Goal: Task Accomplishment & Management: Manage account settings

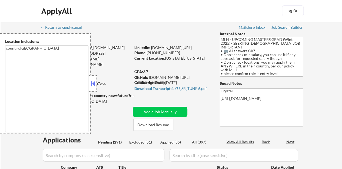
select select ""pending""
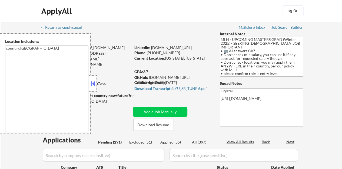
select select ""pending""
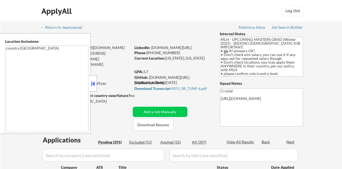
select select ""pending""
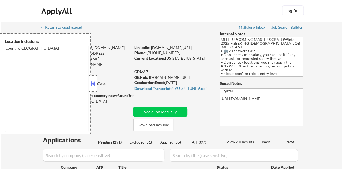
select select ""pending""
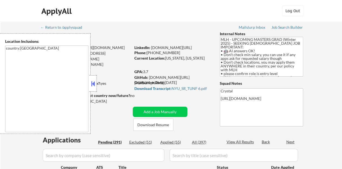
select select ""pending""
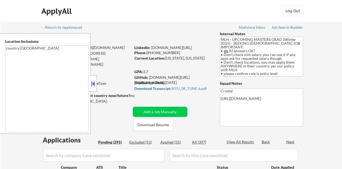
select select ""pending""
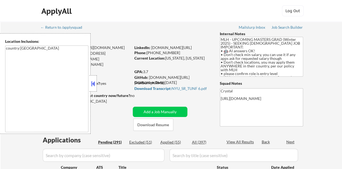
select select ""pending""
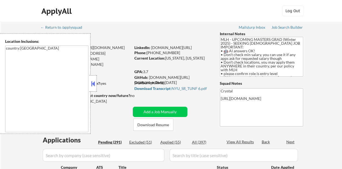
select select ""pending""
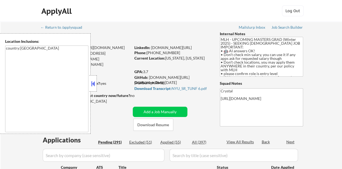
select select ""pending""
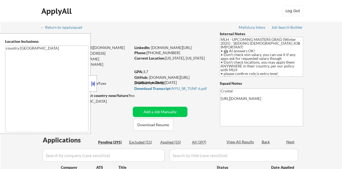
select select ""pending""
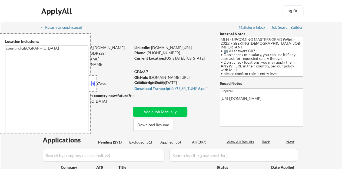
select select ""pending""
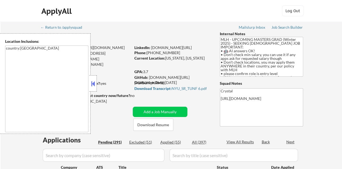
select select ""pending""
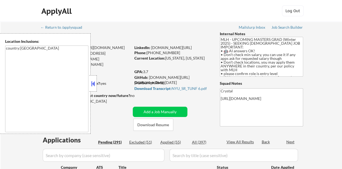
select select ""pending""
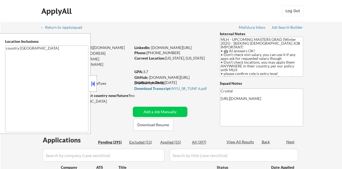
select select ""pending""
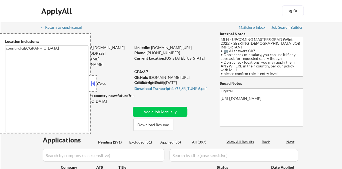
select select ""pending""
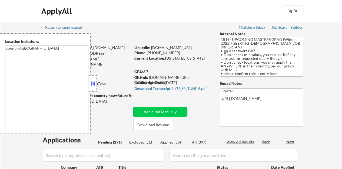
select select ""pending""
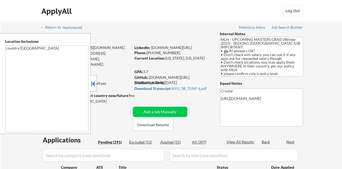
select select ""pending""
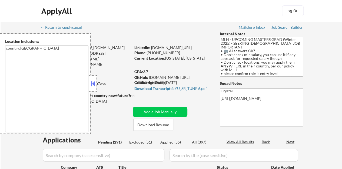
select select ""pending""
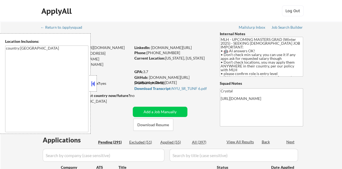
select select ""pending""
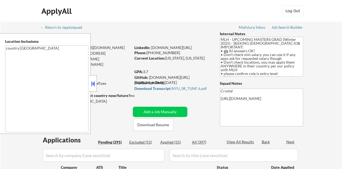
select select ""pending""
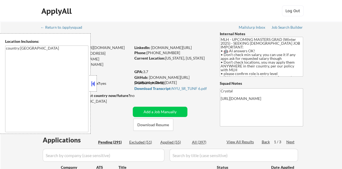
click at [94, 81] on button at bounding box center [93, 84] width 6 height 8
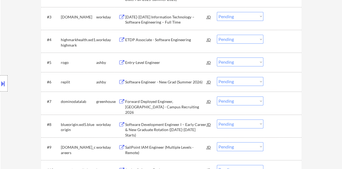
scroll to position [216, 0]
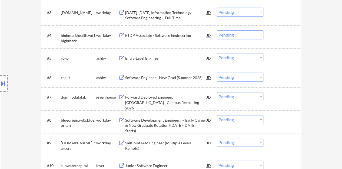
click at [128, 59] on div "Entry-Level Engineer" at bounding box center [166, 57] width 82 height 5
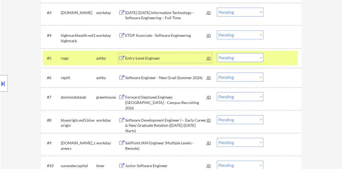
click at [0, 88] on div at bounding box center [4, 83] width 8 height 16
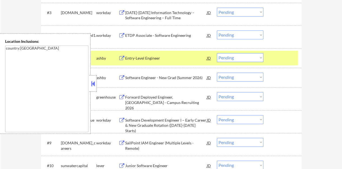
click at [93, 86] on button at bounding box center [93, 84] width 6 height 8
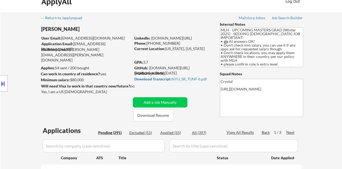
scroll to position [0, 0]
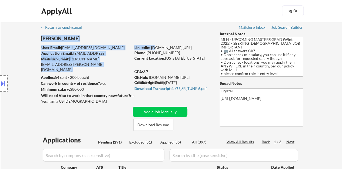
drag, startPoint x: 203, startPoint y: 45, endPoint x: 156, endPoint y: 48, distance: 47.4
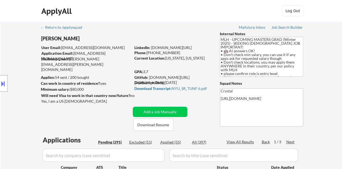
drag, startPoint x: 207, startPoint y: 48, endPoint x: 151, endPoint y: 48, distance: 55.7
click at [151, 48] on div "LinkedIn: www.linkedin.com/in/jtang243" at bounding box center [172, 47] width 77 height 5
copy link "www.linkedin.com/in/jtang243"
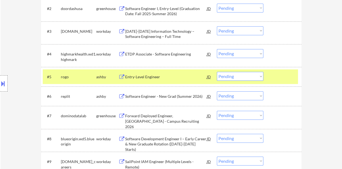
scroll to position [216, 0]
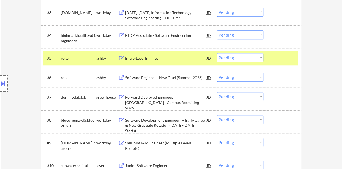
click at [227, 55] on select "Choose an option... Pending Applied Excluded (Questions) Excluded (Expired) Exc…" at bounding box center [240, 57] width 47 height 9
click at [217, 53] on select "Choose an option... Pending Applied Excluded (Questions) Excluded (Expired) Exc…" at bounding box center [240, 57] width 47 height 9
select select ""pending""
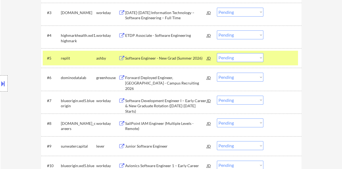
click at [279, 60] on div at bounding box center [283, 58] width 24 height 10
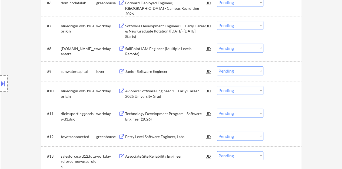
scroll to position [298, 0]
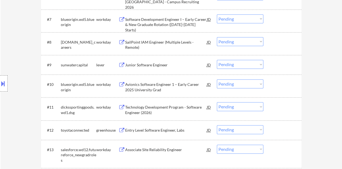
click at [146, 65] on div "Junior Software Engineer" at bounding box center [166, 64] width 82 height 5
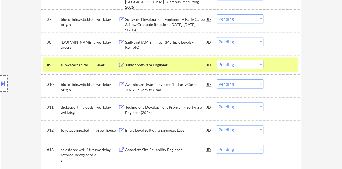
click at [236, 68] on select "Choose an option... Pending Applied Excluded (Questions) Excluded (Expired) Exc…" at bounding box center [240, 64] width 47 height 9
click at [217, 60] on select "Choose an option... Pending Applied Excluded (Questions) Excluded (Expired) Exc…" at bounding box center [240, 64] width 47 height 9
select select ""pending""
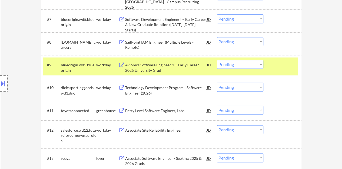
click at [283, 62] on div at bounding box center [283, 65] width 24 height 10
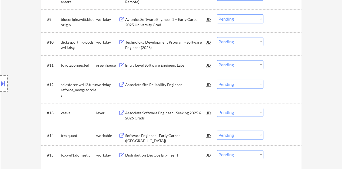
scroll to position [352, 0]
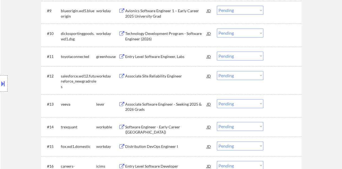
click at [166, 55] on div "Entry Level Software Engineer, Labs" at bounding box center [166, 56] width 82 height 5
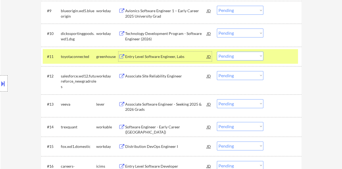
click at [247, 57] on select "Choose an option... Pending Applied Excluded (Questions) Excluded (Expired) Exc…" at bounding box center [240, 55] width 47 height 9
click at [217, 51] on select "Choose an option... Pending Applied Excluded (Questions) Excluded (Expired) Exc…" at bounding box center [240, 55] width 47 height 9
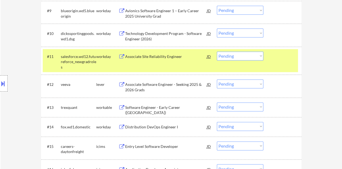
click at [173, 54] on div "Associate Site Reliability Engineer" at bounding box center [166, 56] width 82 height 5
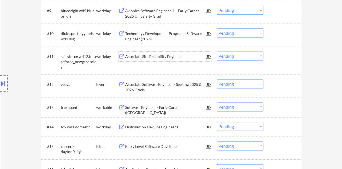
click at [285, 62] on div "#11 salesforce.wd12.futureforce_newgradroles workday Associate Site Reliability…" at bounding box center [170, 60] width 255 height 23
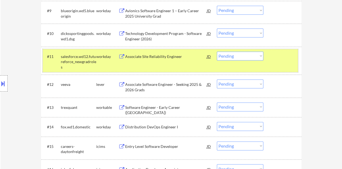
click at [240, 57] on select "Choose an option... Pending Applied Excluded (Questions) Excluded (Expired) Exc…" at bounding box center [240, 55] width 47 height 9
click at [217, 51] on select "Choose an option... Pending Applied Excluded (Questions) Excluded (Expired) Exc…" at bounding box center [240, 55] width 47 height 9
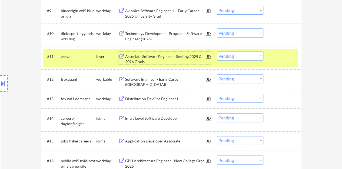
click at [170, 55] on div "Associate Software Engineer - Seeking 2025 & 2026 Grads" at bounding box center [166, 59] width 82 height 11
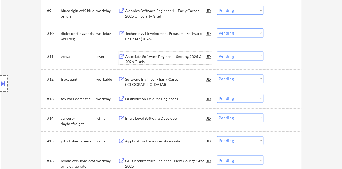
click at [275, 59] on div at bounding box center [283, 56] width 24 height 10
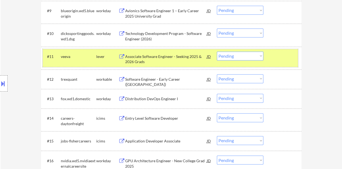
scroll to position [379, 0]
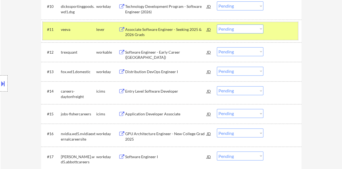
click at [252, 26] on select "Choose an option... Pending Applied Excluded (Questions) Excluded (Expired) Exc…" at bounding box center [240, 28] width 47 height 9
click at [217, 24] on select "Choose an option... Pending Applied Excluded (Questions) Excluded (Expired) Exc…" at bounding box center [240, 28] width 47 height 9
select select ""pending""
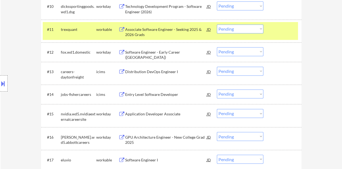
scroll to position [352, 0]
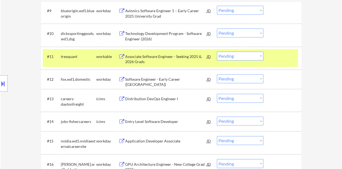
click at [272, 58] on div at bounding box center [283, 56] width 24 height 10
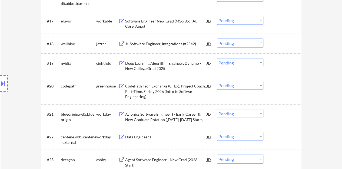
scroll to position [541, 0]
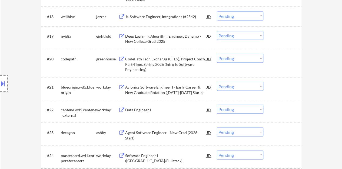
click at [246, 59] on select "Choose an option... Pending Applied Excluded (Questions) Excluded (Expired) Exc…" at bounding box center [240, 58] width 47 height 9
click at [217, 54] on select "Choose an option... Pending Applied Excluded (Questions) Excluded (Expired) Exc…" at bounding box center [240, 58] width 47 height 9
select select ""pending""
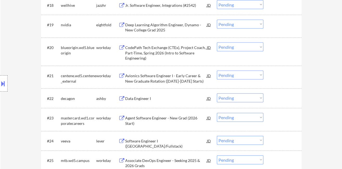
scroll to position [568, 0]
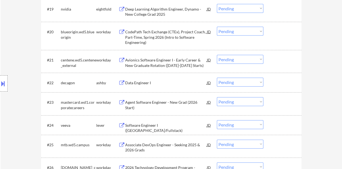
click at [157, 81] on div "Data Engineer I" at bounding box center [166, 82] width 82 height 5
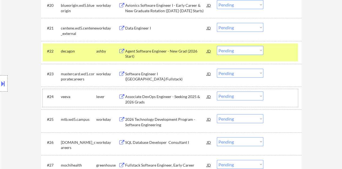
scroll to position [514, 0]
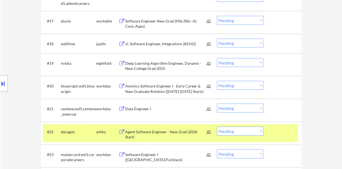
drag, startPoint x: 278, startPoint y: 97, endPoint x: 335, endPoint y: 82, distance: 59.0
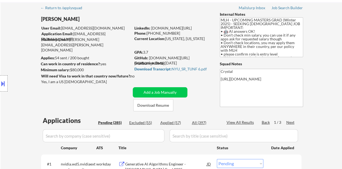
scroll to position [11, 0]
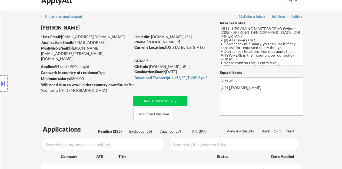
drag, startPoint x: 204, startPoint y: 37, endPoint x: 151, endPoint y: 38, distance: 53.3
click at [151, 38] on div "LinkedIn: www.linkedin.com/in/jtang243" at bounding box center [172, 36] width 77 height 5
copy link "www.linkedin.com/in/jtang243"
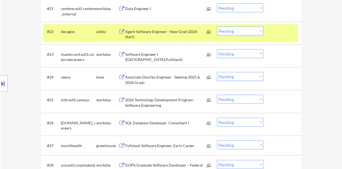
scroll to position [606, 0]
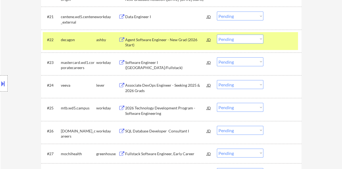
click at [228, 41] on select "Choose an option... Pending Applied Excluded (Questions) Excluded (Expired) Exc…" at bounding box center [240, 39] width 47 height 9
click at [217, 35] on select "Choose an option... Pending Applied Excluded (Questions) Excluded (Expired) Exc…" at bounding box center [240, 39] width 47 height 9
select select ""pending""
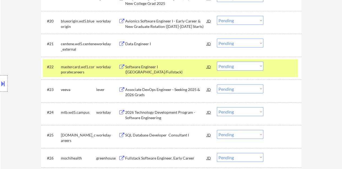
scroll to position [552, 0]
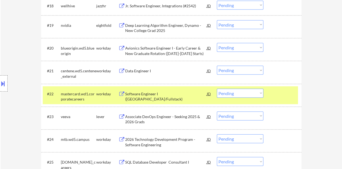
click at [274, 97] on div at bounding box center [283, 94] width 24 height 10
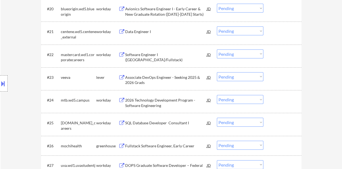
scroll to position [579, 0]
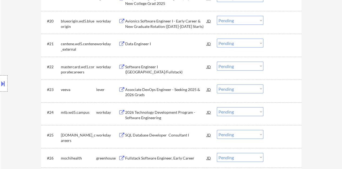
click at [172, 87] on div "Associate DevOps Engineer - Seeking 2025 & 2026 Grads" at bounding box center [166, 92] width 82 height 11
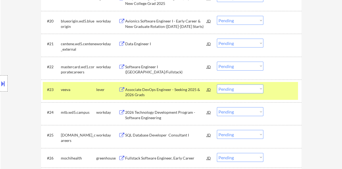
click at [235, 93] on select "Choose an option... Pending Applied Excluded (Questions) Excluded (Expired) Exc…" at bounding box center [240, 88] width 47 height 9
click at [232, 88] on select "Choose an option... Pending Applied Excluded (Questions) Excluded (Expired) Exc…" at bounding box center [240, 88] width 47 height 9
click at [230, 93] on div "#23 veeva lever Associate DevOps Engineer - Seeking 2025 & 2026 Grads JD Choose…" at bounding box center [170, 91] width 255 height 18
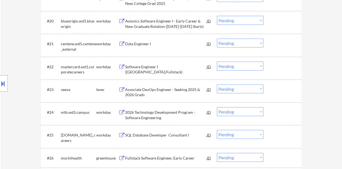
click at [226, 89] on select "Choose an option... Pending Applied Excluded (Questions) Excluded (Expired) Exc…" at bounding box center [240, 88] width 47 height 9
click at [217, 84] on select "Choose an option... Pending Applied Excluded (Questions) Excluded (Expired) Exc…" at bounding box center [240, 88] width 47 height 9
select select ""pending""
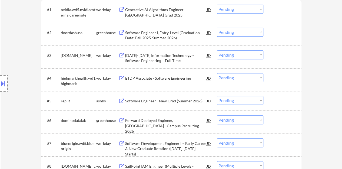
scroll to position [173, 0]
click at [173, 107] on div "#5 replit ashby Software Engineer - New Grad (Summer 2026) JD Choose an option.…" at bounding box center [170, 101] width 255 height 15
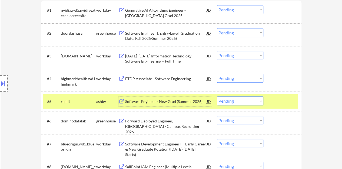
click at [173, 104] on div "Software Engineer - New Grad (Summer 2026)" at bounding box center [166, 101] width 82 height 10
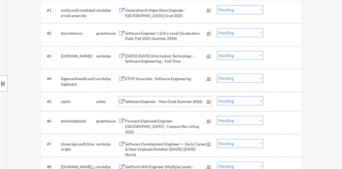
click at [287, 102] on div at bounding box center [283, 101] width 24 height 10
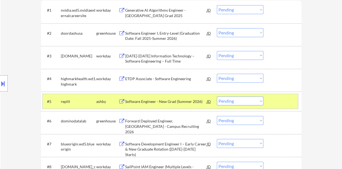
click at [236, 100] on select "Choose an option... Pending Applied Excluded (Questions) Excluded (Expired) Exc…" at bounding box center [240, 100] width 47 height 9
click at [217, 96] on select "Choose an option... Pending Applied Excluded (Questions) Excluded (Expired) Exc…" at bounding box center [240, 100] width 47 height 9
select select ""pending""
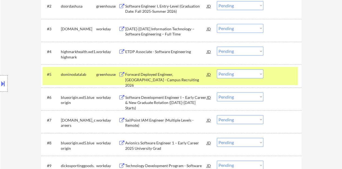
scroll to position [227, 0]
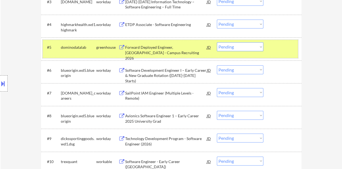
click at [273, 51] on div at bounding box center [283, 47] width 24 height 10
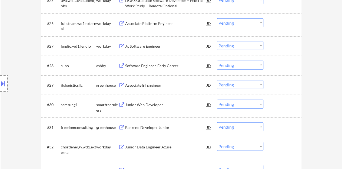
scroll to position [714, 0]
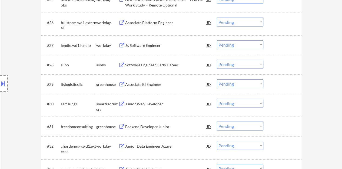
click at [161, 65] on div "Software Engineer, Early Career" at bounding box center [166, 64] width 82 height 5
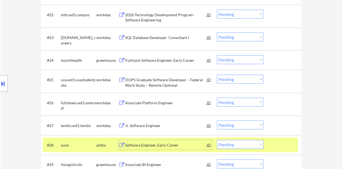
scroll to position [715, 0]
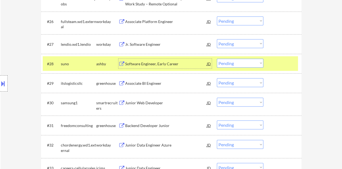
click at [242, 64] on select "Choose an option... Pending Applied Excluded (Questions) Excluded (Expired) Exc…" at bounding box center [240, 63] width 47 height 9
select select ""pending""
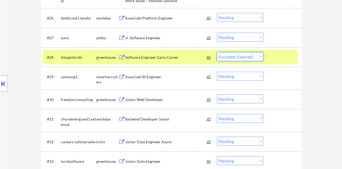
click at [217, 52] on select "Choose an option... Pending Applied Excluded (Questions) Excluded (Expired) Exc…" at bounding box center [240, 56] width 47 height 9
select select ""pending""
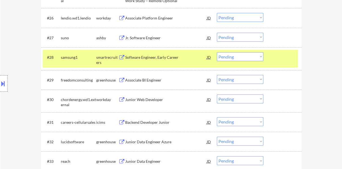
scroll to position [688, 0]
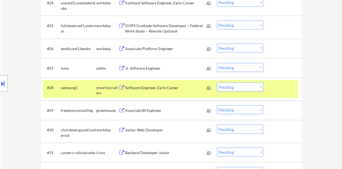
click at [276, 79] on div "#28 samsung1 smartrecruiters Software Engineer, Early Career JD Choose an optio…" at bounding box center [171, 89] width 260 height 23
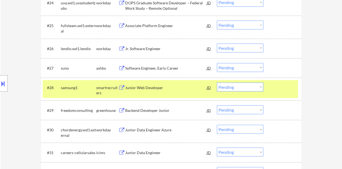
click at [273, 88] on div at bounding box center [283, 87] width 24 height 10
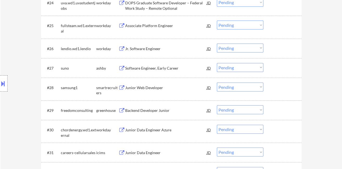
click at [253, 71] on select "Choose an option... Pending Applied Excluded (Questions) Excluded (Expired) Exc…" at bounding box center [240, 67] width 47 height 9
click at [217, 63] on select "Choose an option... Pending Applied Excluded (Questions) Excluded (Expired) Exc…" at bounding box center [240, 67] width 47 height 9
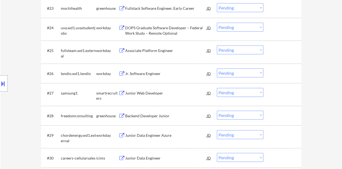
scroll to position [661, 0]
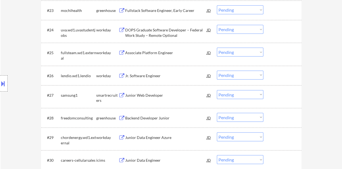
click at [158, 93] on div "Junior Web Developer" at bounding box center [166, 95] width 82 height 5
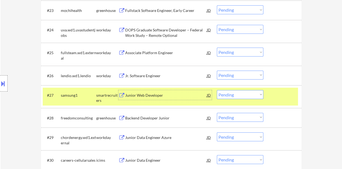
click at [243, 93] on select "Choose an option... Pending Applied Excluded (Questions) Excluded (Expired) Exc…" at bounding box center [240, 94] width 47 height 9
click at [217, 90] on select "Choose an option... Pending Applied Excluded (Questions) Excluded (Expired) Exc…" at bounding box center [240, 94] width 47 height 9
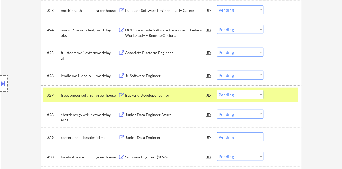
scroll to position [688, 0]
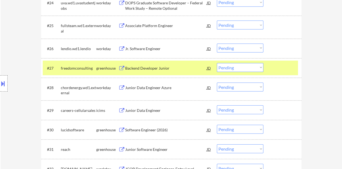
click at [135, 67] on div "Backend Developer Junior" at bounding box center [166, 67] width 82 height 5
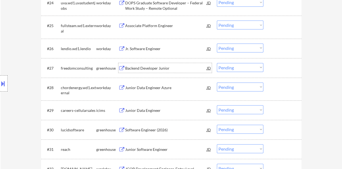
click at [273, 67] on div at bounding box center [283, 68] width 24 height 10
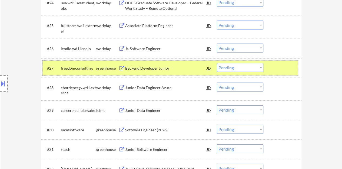
click at [223, 72] on div "#27 freedomconsulting greenhouse Backend Developer Junior JD Choose an option..…" at bounding box center [170, 68] width 255 height 15
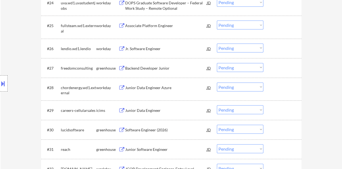
click at [222, 66] on select "Choose an option... Pending Applied Excluded (Questions) Excluded (Expired) Exc…" at bounding box center [240, 67] width 47 height 9
click at [217, 63] on select "Choose an option... Pending Applied Excluded (Questions) Excluded (Expired) Exc…" at bounding box center [240, 67] width 47 height 9
select select ""pending""
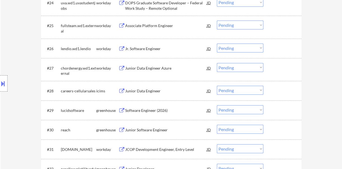
scroll to position [715, 0]
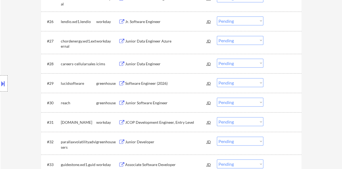
click at [160, 103] on div "Junior Software Engineer" at bounding box center [166, 102] width 82 height 5
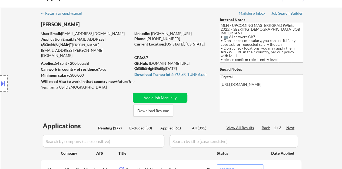
scroll to position [0, 0]
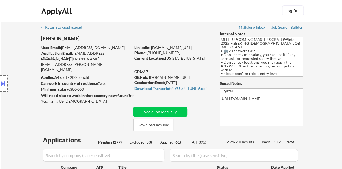
drag, startPoint x: 204, startPoint y: 46, endPoint x: 151, endPoint y: 47, distance: 53.3
click at [151, 47] on div "LinkedIn: www.linkedin.com/in/jtang243" at bounding box center [172, 47] width 77 height 5
copy link "www.linkedin.com/in/jtang243"
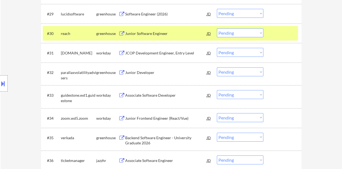
scroll to position [757, 0]
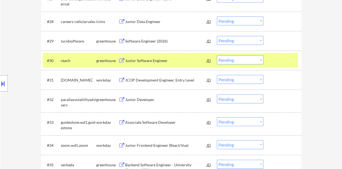
click at [235, 59] on select "Choose an option... Pending Applied Excluded (Questions) Excluded (Expired) Exc…" at bounding box center [240, 59] width 47 height 9
click at [217, 55] on select "Choose an option... Pending Applied Excluded (Questions) Excluded (Expired) Exc…" at bounding box center [240, 59] width 47 height 9
select select ""pending""
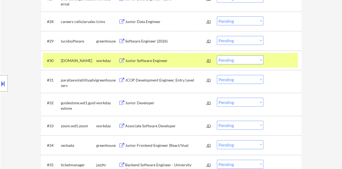
click at [288, 61] on div at bounding box center [283, 60] width 24 height 10
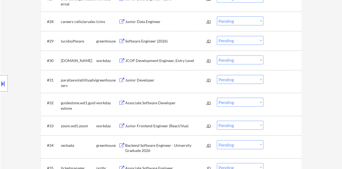
click at [143, 79] on div "Junior Developer" at bounding box center [166, 79] width 82 height 5
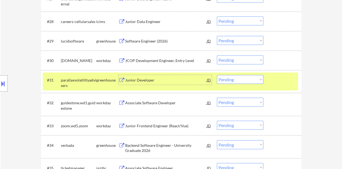
click at [241, 77] on select "Choose an option... Pending Applied Excluded (Questions) Excluded (Expired) Exc…" at bounding box center [240, 79] width 47 height 9
click at [217, 75] on select "Choose an option... Pending Applied Excluded (Questions) Excluded (Expired) Exc…" at bounding box center [240, 79] width 47 height 9
select select ""pending""
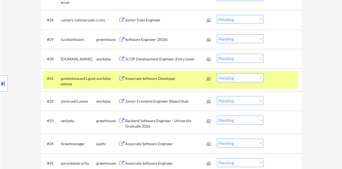
scroll to position [784, 0]
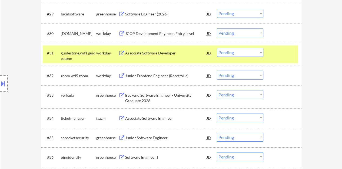
click at [280, 54] on div at bounding box center [283, 53] width 24 height 10
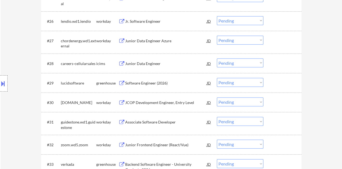
scroll to position [724, 0]
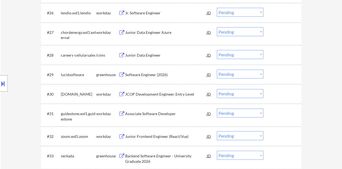
click at [158, 73] on div "Software Engineer (2026)" at bounding box center [166, 74] width 82 height 5
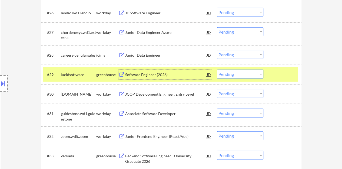
click at [238, 74] on select "Choose an option... Pending Applied Excluded (Questions) Excluded (Expired) Exc…" at bounding box center [240, 74] width 47 height 9
click at [217, 70] on select "Choose an option... Pending Applied Excluded (Questions) Excluded (Expired) Exc…" at bounding box center [240, 74] width 47 height 9
select select ""pending""
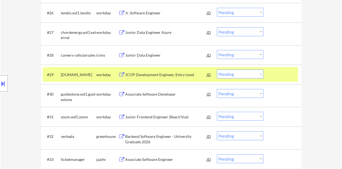
click at [270, 78] on div "#29 nxp.wd3.careers workday JCOP Development Engineer, Entry Level JD Choose an…" at bounding box center [170, 74] width 255 height 15
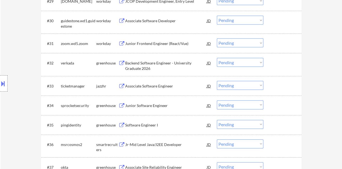
scroll to position [805, 0]
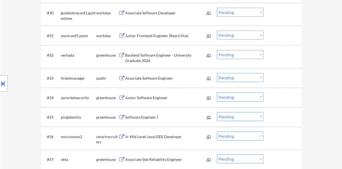
click at [153, 76] on div "Associate Software Engineer" at bounding box center [166, 77] width 82 height 5
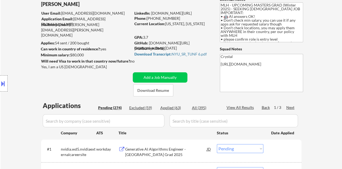
scroll to position [26, 0]
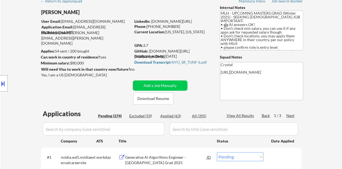
drag, startPoint x: 204, startPoint y: 20, endPoint x: 152, endPoint y: 23, distance: 51.7
click at [152, 23] on div "LinkedIn: www.linkedin.com/in/jtang243" at bounding box center [172, 21] width 77 height 5
copy link "www.linkedin.com/in/jtang243"
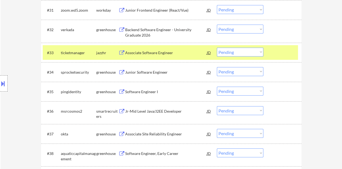
scroll to position [838, 0]
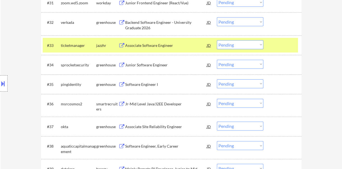
click at [240, 44] on select "Choose an option... Pending Applied Excluded (Questions) Excluded (Expired) Exc…" at bounding box center [240, 44] width 47 height 9
click at [217, 40] on select "Choose an option... Pending Applied Excluded (Questions) Excluded (Expired) Exc…" at bounding box center [240, 44] width 47 height 9
select select ""pending""
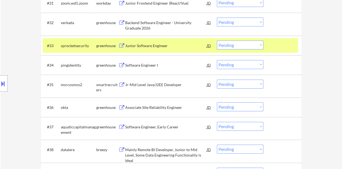
scroll to position [811, 0]
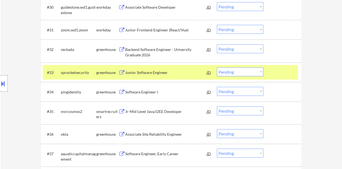
click at [152, 70] on div "Junior Software Engineer" at bounding box center [166, 72] width 82 height 5
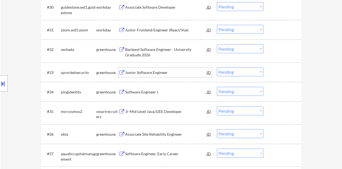
click at [268, 75] on div "#33 sprocketsecurity greenhouse Junior Software Engineer JD Choose an option...…" at bounding box center [170, 72] width 255 height 15
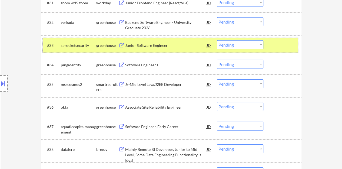
scroll to position [830, 0]
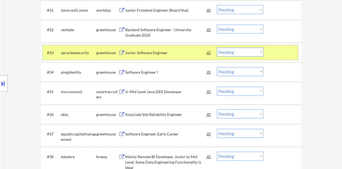
click at [279, 48] on div at bounding box center [283, 53] width 24 height 10
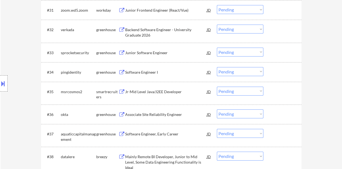
click at [153, 72] on div "Software Engineer I" at bounding box center [166, 72] width 82 height 5
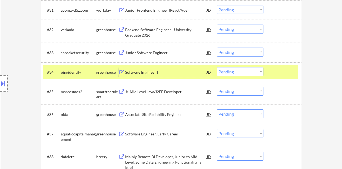
click at [244, 69] on select "Choose an option... Pending Applied Excluded (Questions) Excluded (Expired) Exc…" at bounding box center [240, 71] width 47 height 9
click at [217, 67] on select "Choose an option... Pending Applied Excluded (Questions) Excluded (Expired) Exc…" at bounding box center [240, 71] width 47 height 9
select select ""pending""
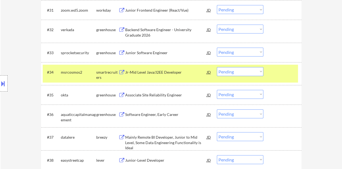
click at [276, 76] on div at bounding box center [283, 72] width 24 height 10
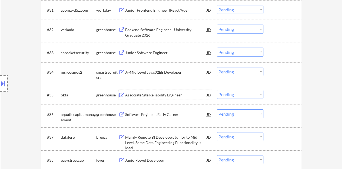
click at [163, 90] on div "Associate Site Reliability Engineer" at bounding box center [166, 95] width 82 height 10
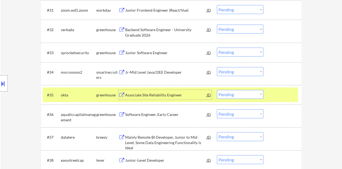
click at [232, 94] on select "Choose an option... Pending Applied Excluded (Questions) Excluded (Expired) Exc…" at bounding box center [240, 94] width 47 height 9
click at [217, 90] on select "Choose an option... Pending Applied Excluded (Questions) Excluded (Expired) Exc…" at bounding box center [240, 94] width 47 height 9
select select ""pending""
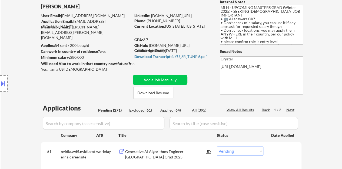
scroll to position [31, 0]
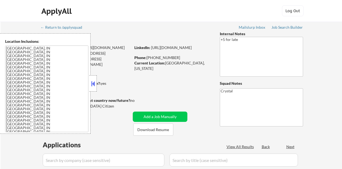
select select ""pending""
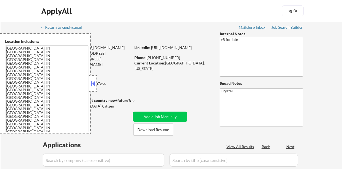
select select ""pending""
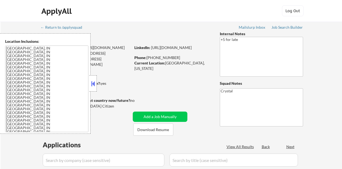
select select ""pending""
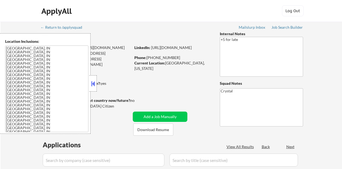
select select ""pending""
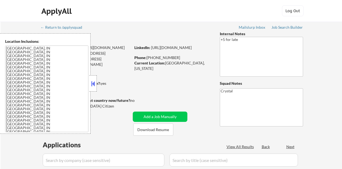
select select ""pending""
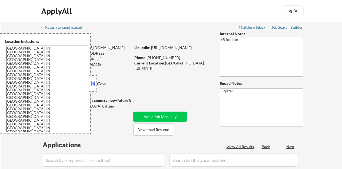
select select ""pending""
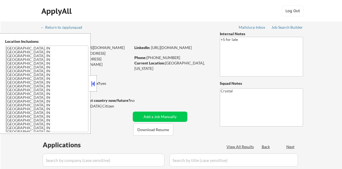
select select ""pending""
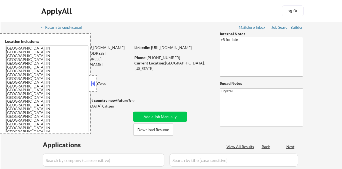
select select ""pending""
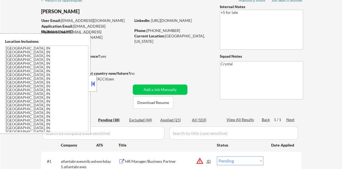
click at [96, 84] on button at bounding box center [93, 84] width 6 height 8
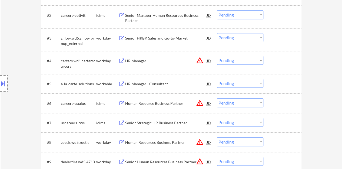
scroll to position [189, 0]
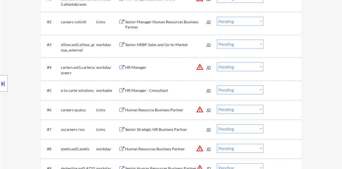
click at [8, 80] on div "Location Inclusions: [GEOGRAPHIC_DATA], IN [GEOGRAPHIC_DATA], IN [GEOGRAPHIC_DA…" at bounding box center [48, 83] width 97 height 100
click at [1, 79] on button at bounding box center [3, 83] width 6 height 9
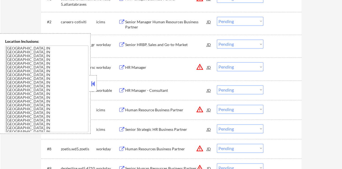
click at [94, 82] on button at bounding box center [93, 84] width 6 height 8
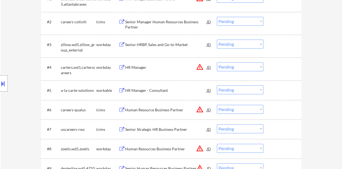
click at [130, 94] on div "HR Manager - Consultant" at bounding box center [166, 90] width 82 height 10
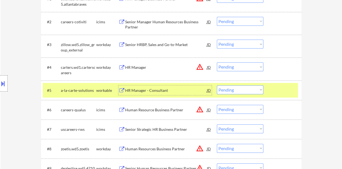
click at [228, 90] on select "Choose an option... Pending Applied Excluded (Questions) Excluded (Expired) Exc…" at bounding box center [240, 89] width 47 height 9
click at [217, 85] on select "Choose an option... Pending Applied Excluded (Questions) Excluded (Expired) Exc…" at bounding box center [240, 89] width 47 height 9
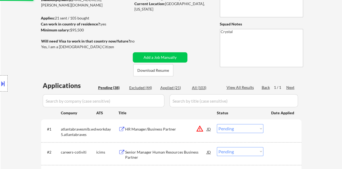
select select ""pending""
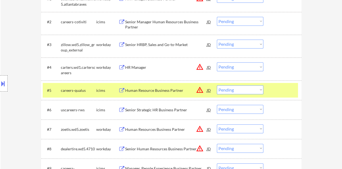
scroll to position [216, 0]
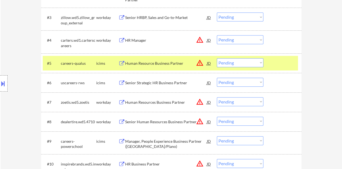
click at [276, 60] on div at bounding box center [283, 63] width 24 height 10
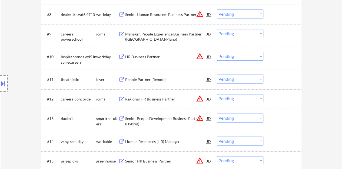
scroll to position [325, 0]
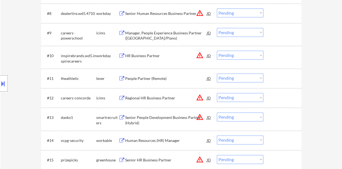
click at [153, 78] on div "People Partner (Remote)" at bounding box center [166, 78] width 82 height 5
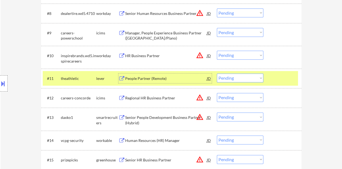
click at [229, 79] on select "Choose an option... Pending Applied Excluded (Questions) Excluded (Expired) Exc…" at bounding box center [240, 77] width 47 height 9
click at [217, 73] on select "Choose an option... Pending Applied Excluded (Questions) Excluded (Expired) Exc…" at bounding box center [240, 77] width 47 height 9
select select ""pending""
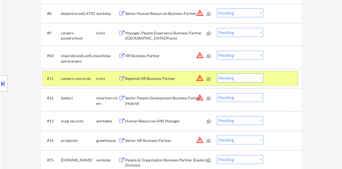
click at [281, 81] on div at bounding box center [283, 78] width 24 height 10
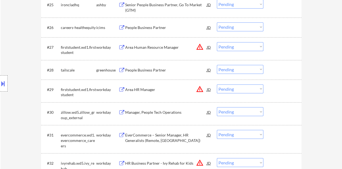
scroll to position [703, 0]
click at [157, 66] on div "People Business Partner" at bounding box center [166, 69] width 82 height 10
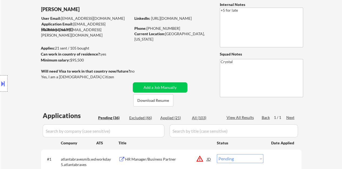
scroll to position [0, 0]
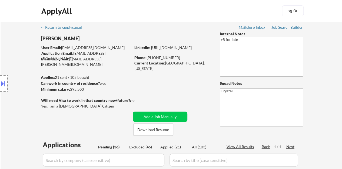
drag, startPoint x: 153, startPoint y: 53, endPoint x: 151, endPoint y: 47, distance: 6.7
click at [151, 47] on div "LinkedIn: [URL][DOMAIN_NAME]" at bounding box center [172, 47] width 77 height 5
copy link "[URL][DOMAIN_NAME]"
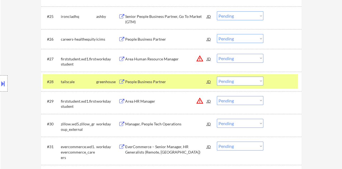
scroll to position [703, 0]
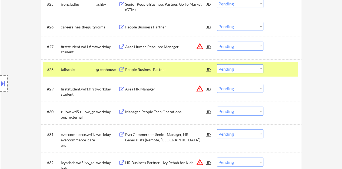
click at [228, 71] on select "Choose an option... Pending Applied Excluded (Questions) Excluded (Expired) Exc…" at bounding box center [240, 68] width 47 height 9
click at [217, 64] on select "Choose an option... Pending Applied Excluded (Questions) Excluded (Expired) Exc…" at bounding box center [240, 68] width 47 height 9
select select ""pending""
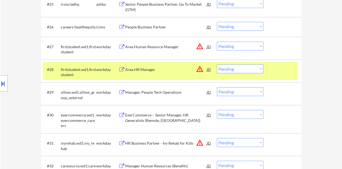
click at [286, 74] on div "#28 firststudent.wd1.firststudent workday Area HR Manager JD warning_amber Choo…" at bounding box center [170, 71] width 255 height 18
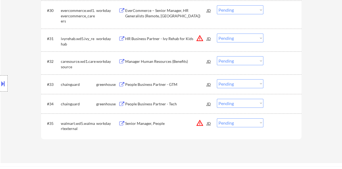
scroll to position [839, 0]
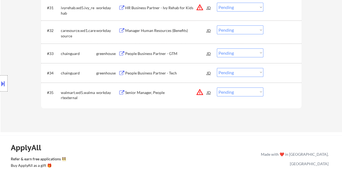
click at [147, 47] on div "#33 chainguard greenhouse People Business Partner - GTM JD warning_amber Choose…" at bounding box center [170, 53] width 255 height 15
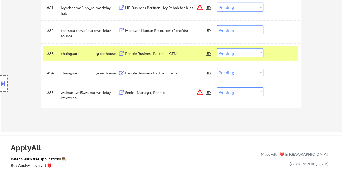
click at [153, 54] on div "People Business Partner - GTM" at bounding box center [166, 53] width 82 height 5
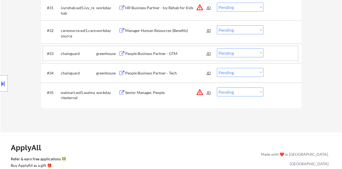
click at [280, 57] on div at bounding box center [283, 53] width 24 height 10
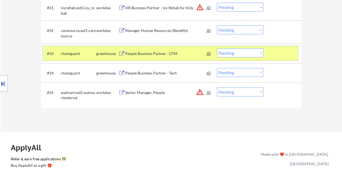
click at [232, 50] on select "Choose an option... Pending Applied Excluded (Questions) Excluded (Expired) Exc…" at bounding box center [240, 52] width 47 height 9
click at [217, 48] on select "Choose an option... Pending Applied Excluded (Questions) Excluded (Expired) Exc…" at bounding box center [240, 52] width 47 height 9
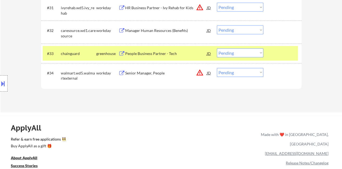
click at [168, 53] on div "People Business Partner - Tech" at bounding box center [166, 53] width 82 height 5
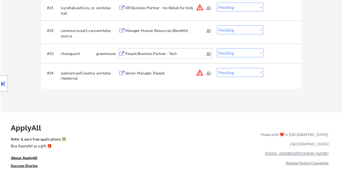
click at [292, 58] on div "#33 chainguard greenhouse People Business Partner - Tech JD warning_amber Choos…" at bounding box center [170, 53] width 255 height 15
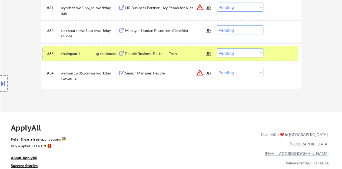
click at [235, 48] on select "Choose an option... Pending Applied Excluded (Questions) Excluded (Expired) Exc…" at bounding box center [240, 52] width 47 height 9
click at [217, 48] on select "Choose an option... Pending Applied Excluded (Questions) Excluded (Expired) Exc…" at bounding box center [240, 52] width 47 height 9
select select ""pending""
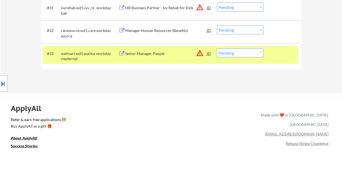
click at [269, 49] on div "#33 walmart.wd5.walmartexternal workday Senior Manager, People JD warning_amber…" at bounding box center [170, 55] width 255 height 18
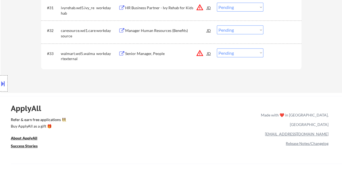
click at [217, 101] on div "ApplyAll Refer & earn free applications 👯‍♀️ Buy ApplyAll as a gift 🎁 About App…" at bounding box center [171, 143] width 342 height 86
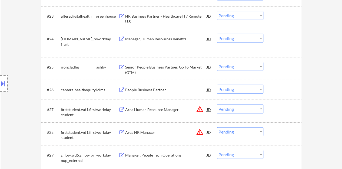
scroll to position [649, 0]
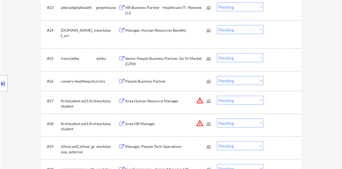
click at [181, 58] on div "Senior People Business Partner, Go To Market (GTM)" at bounding box center [166, 61] width 82 height 11
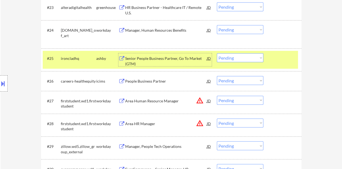
click at [236, 58] on select "Choose an option... Pending Applied Excluded (Questions) Excluded (Expired) Exc…" at bounding box center [240, 57] width 47 height 9
click at [217, 53] on select "Choose an option... Pending Applied Excluded (Questions) Excluded (Expired) Exc…" at bounding box center [240, 57] width 47 height 9
select select ""pending""
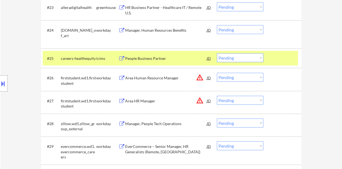
click at [273, 59] on div at bounding box center [283, 58] width 24 height 10
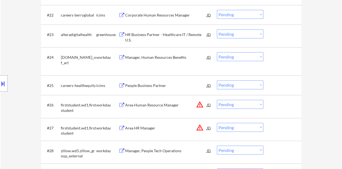
scroll to position [595, 0]
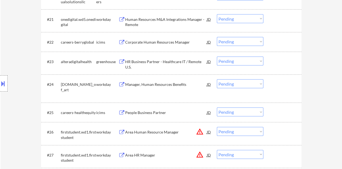
click at [171, 64] on div "HR Business Partner - Healthcare IT / Remote U.S." at bounding box center [166, 64] width 82 height 11
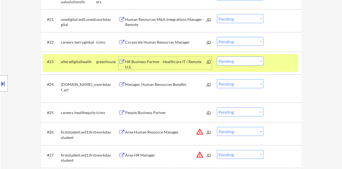
click at [246, 58] on select "Choose an option... Pending Applied Excluded (Questions) Excluded (Expired) Exc…" at bounding box center [240, 61] width 47 height 9
click at [217, 57] on select "Choose an option... Pending Applied Excluded (Questions) Excluded (Expired) Exc…" at bounding box center [240, 61] width 47 height 9
select select ""pending""
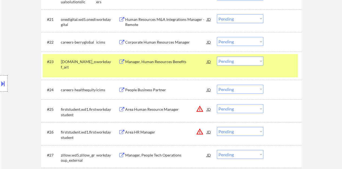
click at [280, 66] on div "#23 [DOMAIN_NAME]_of_art workday Manager, Human Resources Benefits JD Choose an…" at bounding box center [170, 65] width 255 height 23
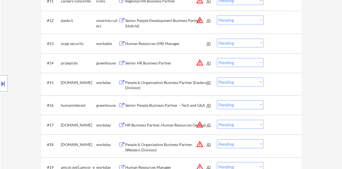
scroll to position [379, 0]
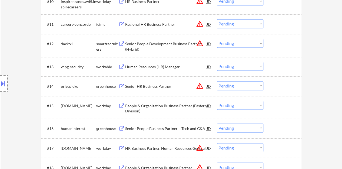
click at [162, 86] on div "Senior HR Business Partner" at bounding box center [166, 86] width 82 height 5
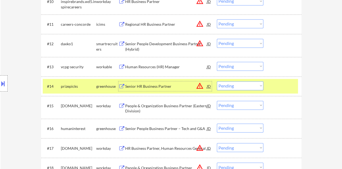
click at [233, 85] on select "Choose an option... Pending Applied Excluded (Questions) Excluded (Expired) Exc…" at bounding box center [240, 85] width 47 height 9
click at [217, 81] on select "Choose an option... Pending Applied Excluded (Questions) Excluded (Expired) Exc…" at bounding box center [240, 85] width 47 height 9
select select ""pending""
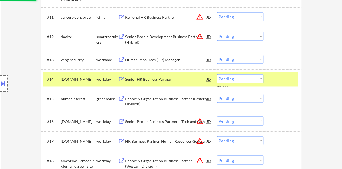
scroll to position [406, 0]
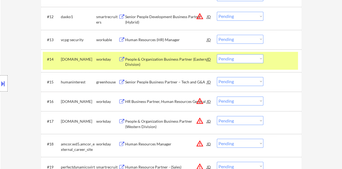
click at [278, 55] on div at bounding box center [283, 59] width 24 height 10
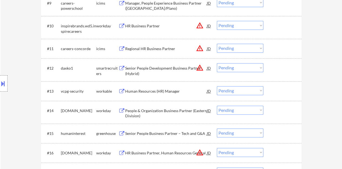
scroll to position [325, 0]
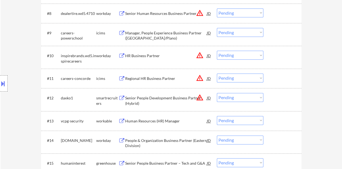
click at [170, 98] on div "Senior People Development Business Partner (Hybrid)" at bounding box center [166, 100] width 82 height 11
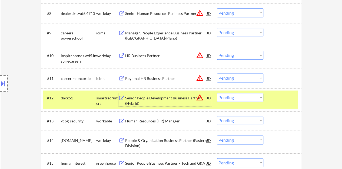
click at [249, 97] on select "Choose an option... Pending Applied Excluded (Questions) Excluded (Expired) Exc…" at bounding box center [240, 97] width 47 height 9
click at [217, 93] on select "Choose an option... Pending Applied Excluded (Questions) Excluded (Expired) Exc…" at bounding box center [240, 97] width 47 height 9
click at [2, 77] on div at bounding box center [4, 83] width 8 height 16
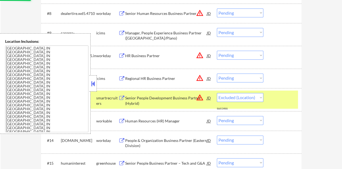
select select ""pending""
click at [90, 81] on button at bounding box center [93, 84] width 6 height 8
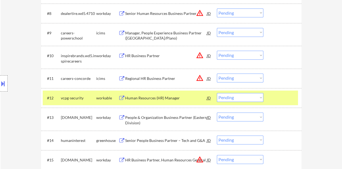
click at [285, 94] on div at bounding box center [283, 98] width 24 height 10
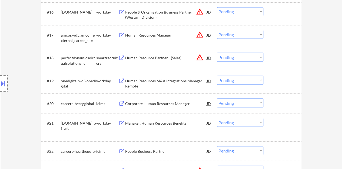
scroll to position [460, 0]
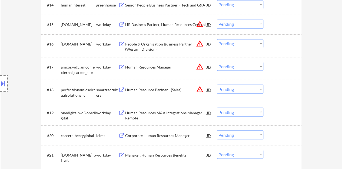
click at [149, 89] on div "Human Resource Partner - (Sales)" at bounding box center [166, 89] width 82 height 5
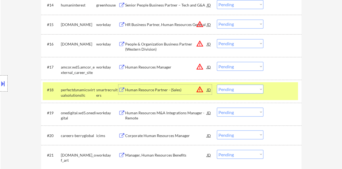
click at [225, 88] on select "Choose an option... Pending Applied Excluded (Questions) Excluded (Expired) Exc…" at bounding box center [240, 88] width 47 height 9
click at [217, 84] on select "Choose an option... Pending Applied Excluded (Questions) Excluded (Expired) Exc…" at bounding box center [240, 88] width 47 height 9
select select ""pending""
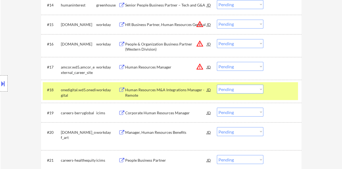
click at [287, 88] on div at bounding box center [283, 89] width 24 height 10
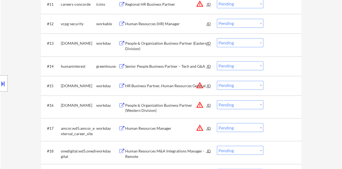
scroll to position [406, 0]
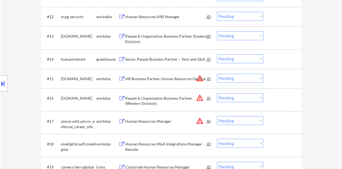
click at [163, 58] on div "Senior People Business Partner – Tech and G&A" at bounding box center [166, 59] width 82 height 5
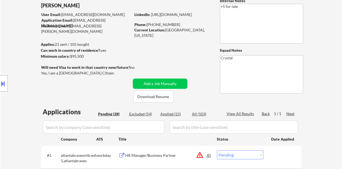
scroll to position [25, 0]
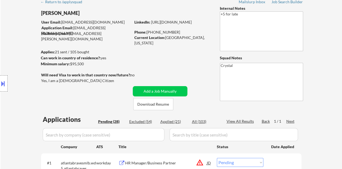
drag, startPoint x: 155, startPoint y: 26, endPoint x: 151, endPoint y: 21, distance: 6.0
click at [151, 21] on div "LinkedIn: [URL][DOMAIN_NAME]" at bounding box center [172, 21] width 77 height 5
copy link "[URL][DOMAIN_NAME]"
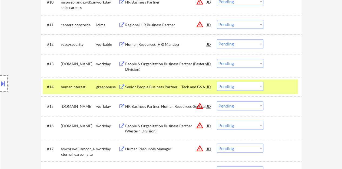
scroll to position [383, 0]
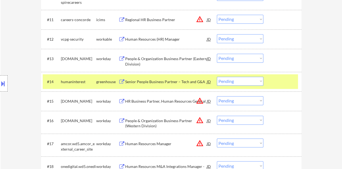
click at [245, 80] on select "Choose an option... Pending Applied Excluded (Questions) Excluded (Expired) Exc…" at bounding box center [240, 81] width 47 height 9
click at [217, 77] on select "Choose an option... Pending Applied Excluded (Questions) Excluded (Expired) Exc…" at bounding box center [240, 81] width 47 height 9
select select ""pending""
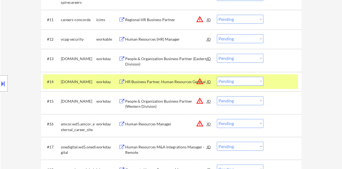
click at [279, 81] on div at bounding box center [283, 82] width 24 height 10
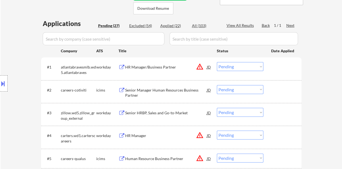
scroll to position [113, 0]
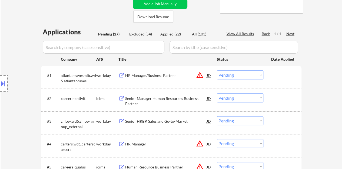
click at [136, 70] on div "#1 atlantabravesmlb.wd5.atlantabraves workday HR Manager/Business Partner JD wa…" at bounding box center [170, 77] width 255 height 18
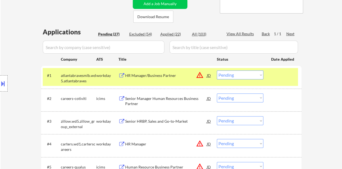
click at [143, 74] on div "HR Manager/Business Partner" at bounding box center [166, 75] width 82 height 5
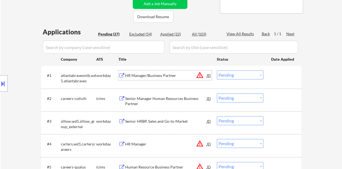
click at [286, 82] on div "#1 atlantabravesmlb.wd5.atlantabraves workday HR Manager/Business Partner JD wa…" at bounding box center [170, 77] width 255 height 18
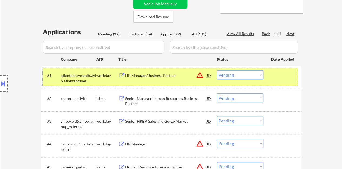
click at [232, 74] on select "Choose an option... Pending Applied Excluded (Questions) Excluded (Expired) Exc…" at bounding box center [240, 74] width 47 height 9
click at [217, 70] on select "Choose an option... Pending Applied Excluded (Questions) Excluded (Expired) Exc…" at bounding box center [240, 74] width 47 height 9
select select ""pending""
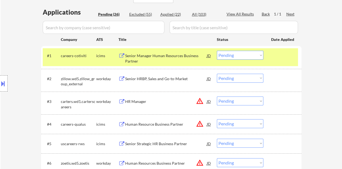
scroll to position [140, 0]
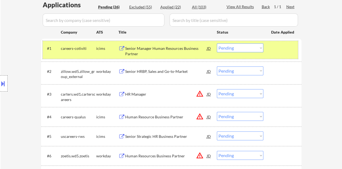
click at [275, 45] on div at bounding box center [283, 48] width 24 height 10
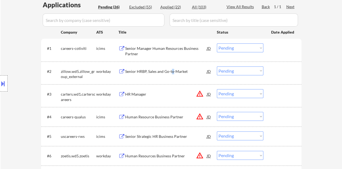
click at [173, 71] on div "Senior HRBP, Sales and Go-to-Market" at bounding box center [166, 71] width 82 height 5
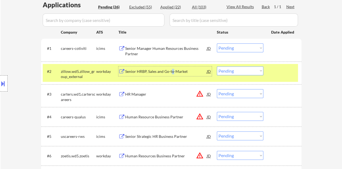
click at [239, 70] on select "Choose an option... Pending Applied Excluded (Questions) Excluded (Expired) Exc…" at bounding box center [240, 70] width 47 height 9
click at [217, 66] on select "Choose an option... Pending Applied Excluded (Questions) Excluded (Expired) Exc…" at bounding box center [240, 70] width 47 height 9
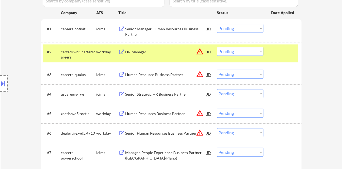
scroll to position [167, 0]
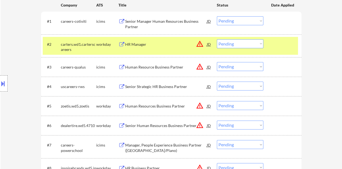
click at [147, 42] on div "HR Manager" at bounding box center [166, 44] width 82 height 5
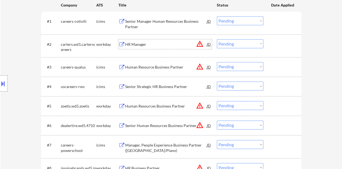
click at [266, 46] on div "#2 carters.wd1.carterscareers workday HR Manager JD warning_amber Choose an opt…" at bounding box center [170, 46] width 255 height 18
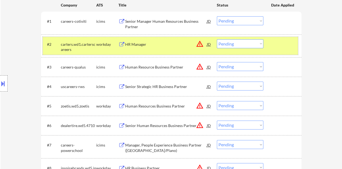
click at [243, 41] on select "Choose an option... Pending Applied Excluded (Questions) Excluded (Expired) Exc…" at bounding box center [240, 43] width 47 height 9
click at [217, 39] on select "Choose an option... Pending Applied Excluded (Questions) Excluded (Expired) Exc…" at bounding box center [240, 43] width 47 height 9
select select ""pending""
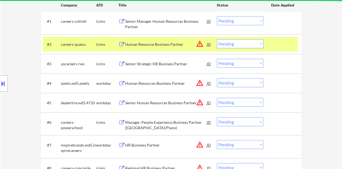
click at [291, 49] on div "#2 careers-qualus icims Human Resource Business Partner JD warning_amber Choose…" at bounding box center [170, 44] width 255 height 15
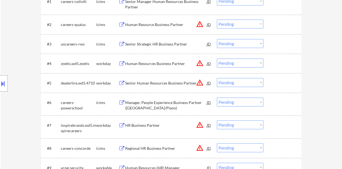
scroll to position [194, 0]
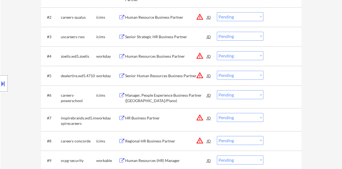
click at [167, 54] on div "Human Resources Business Partner" at bounding box center [166, 56] width 82 height 5
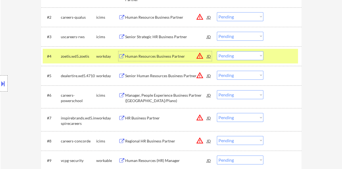
click at [229, 53] on select "Choose an option... Pending Applied Excluded (Questions) Excluded (Expired) Exc…" at bounding box center [240, 55] width 47 height 9
click at [217, 51] on select "Choose an option... Pending Applied Excluded (Questions) Excluded (Expired) Exc…" at bounding box center [240, 55] width 47 height 9
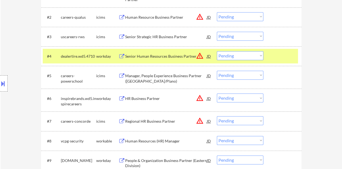
click at [179, 59] on div "Senior Human Resources Business Partner" at bounding box center [166, 56] width 82 height 10
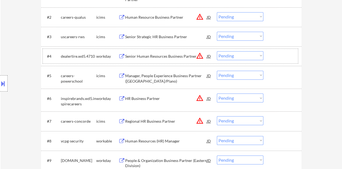
click at [291, 60] on div at bounding box center [283, 56] width 24 height 10
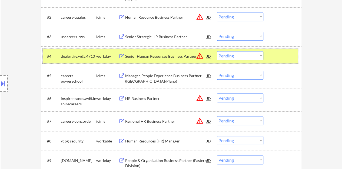
click at [243, 57] on select "Choose an option... Pending Applied Excluded (Questions) Excluded (Expired) Exc…" at bounding box center [240, 55] width 47 height 9
click at [217, 51] on select "Choose an option... Pending Applied Excluded (Questions) Excluded (Expired) Exc…" at bounding box center [240, 55] width 47 height 9
select select ""pending""
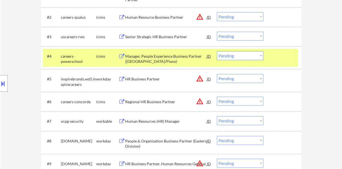
click at [289, 61] on div "#4 careers-powerschool icims Manager, People Experience Business Partner ([GEOG…" at bounding box center [170, 58] width 255 height 18
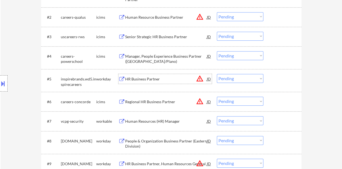
click at [152, 77] on div "HR Business Partner" at bounding box center [166, 78] width 82 height 5
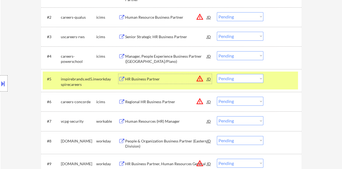
click at [243, 79] on select "Choose an option... Pending Applied Excluded (Questions) Excluded (Expired) Exc…" at bounding box center [240, 78] width 47 height 9
click at [217, 74] on select "Choose an option... Pending Applied Excluded (Questions) Excluded (Expired) Exc…" at bounding box center [240, 78] width 47 height 9
select select ""pending""
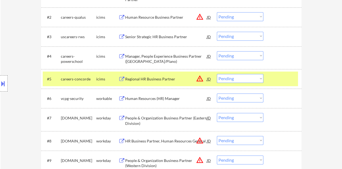
click at [272, 80] on div at bounding box center [283, 79] width 24 height 10
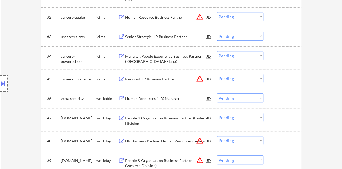
scroll to position [221, 0]
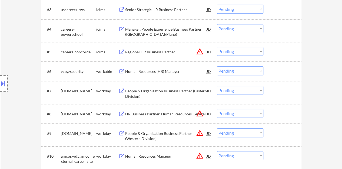
click at [168, 71] on div "Human Resources (HR) Manager" at bounding box center [166, 71] width 82 height 5
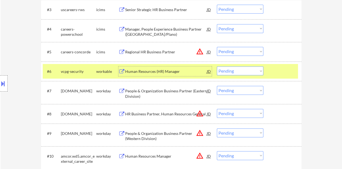
click at [235, 73] on select "Choose an option... Pending Applied Excluded (Questions) Excluded (Expired) Exc…" at bounding box center [240, 70] width 47 height 9
click at [217, 66] on select "Choose an option... Pending Applied Excluded (Questions) Excluded (Expired) Exc…" at bounding box center [240, 70] width 47 height 9
select select ""pending""
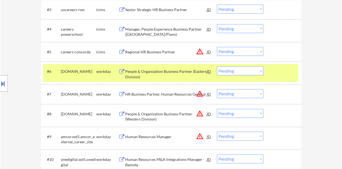
click at [281, 75] on div at bounding box center [283, 71] width 24 height 10
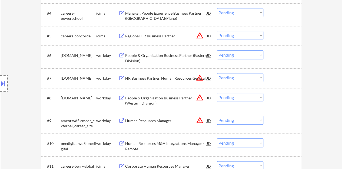
scroll to position [248, 0]
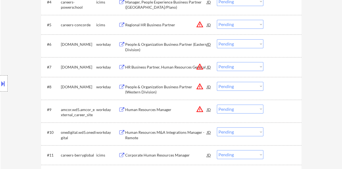
click at [150, 67] on div "HR Business Partner, Human Resources General" at bounding box center [166, 66] width 82 height 5
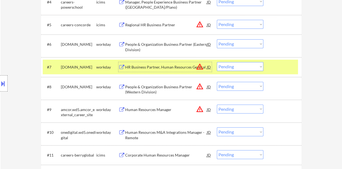
click at [239, 68] on select "Choose an option... Pending Applied Excluded (Questions) Excluded (Expired) Exc…" at bounding box center [240, 66] width 47 height 9
click at [217, 62] on select "Choose an option... Pending Applied Excluded (Questions) Excluded (Expired) Exc…" at bounding box center [240, 66] width 47 height 9
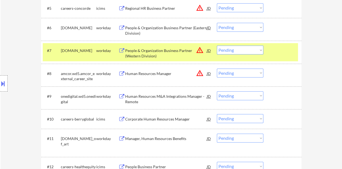
scroll to position [268, 0]
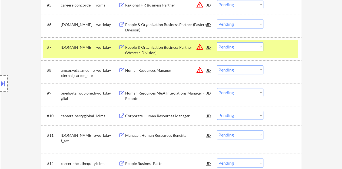
click at [149, 48] on div "People & Organization Business Partner (Western Division)" at bounding box center [166, 50] width 82 height 11
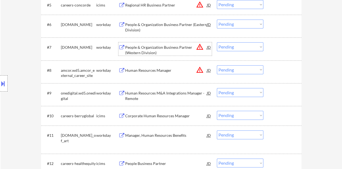
click at [274, 46] on div at bounding box center [283, 47] width 24 height 10
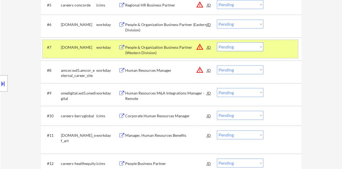
click at [245, 46] on select "Choose an option... Pending Applied Excluded (Questions) Excluded (Expired) Exc…" at bounding box center [240, 46] width 47 height 9
click at [217, 42] on select "Choose an option... Pending Applied Excluded (Questions) Excluded (Expired) Exc…" at bounding box center [240, 46] width 47 height 9
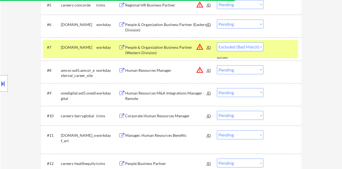
select select ""pending""
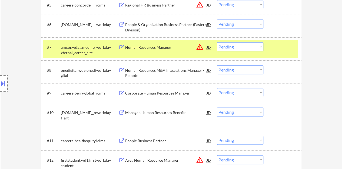
click at [281, 55] on div "#7 amcor.wd5.amcor_external_career_site workday Human Resources Manager JD warn…" at bounding box center [170, 49] width 255 height 18
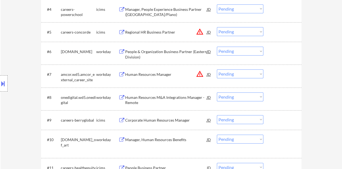
scroll to position [214, 0]
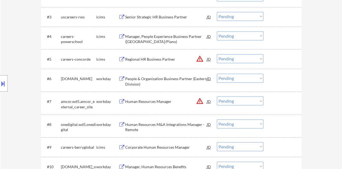
click at [170, 75] on div "People & Organization Business Partner (Eastern Division)" at bounding box center [166, 80] width 82 height 13
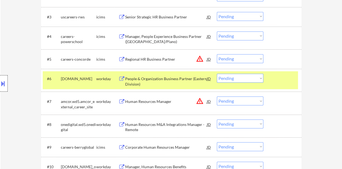
click at [6, 81] on div at bounding box center [4, 83] width 8 height 16
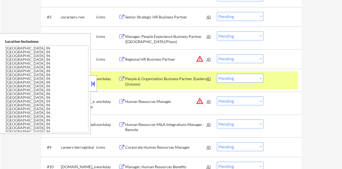
click at [97, 83] on div "#6 [DOMAIN_NAME] workday People & Organization Business Partner (Eastern Divisi…" at bounding box center [170, 80] width 255 height 18
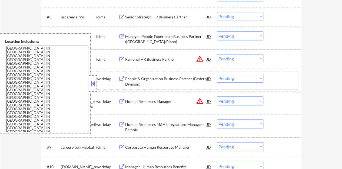
click at [232, 78] on select "Choose an option... Pending Applied Excluded (Questions) Excluded (Expired) Exc…" at bounding box center [240, 78] width 47 height 9
click at [217, 74] on select "Choose an option... Pending Applied Excluded (Questions) Excluded (Expired) Exc…" at bounding box center [240, 78] width 47 height 9
click at [95, 85] on button at bounding box center [93, 84] width 6 height 8
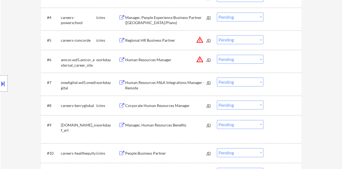
scroll to position [241, 0]
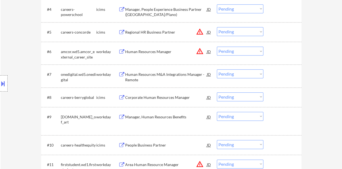
click at [167, 51] on div "Human Resources Manager" at bounding box center [166, 51] width 82 height 5
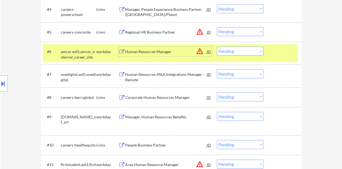
click at [250, 50] on select "Choose an option... Pending Applied Excluded (Questions) Excluded (Expired) Exc…" at bounding box center [240, 51] width 47 height 9
click at [217, 47] on select "Choose an option... Pending Applied Excluded (Questions) Excluded (Expired) Exc…" at bounding box center [240, 51] width 47 height 9
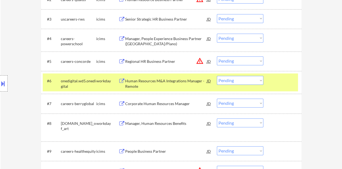
scroll to position [226, 0]
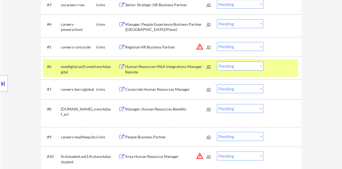
click at [183, 65] on div "Human Resources M&A Integrations Manager - Remote" at bounding box center [166, 69] width 82 height 11
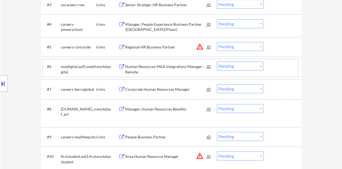
click at [286, 66] on div at bounding box center [283, 66] width 24 height 10
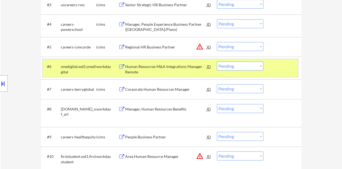
click at [239, 65] on select "Choose an option... Pending Applied Excluded (Questions) Excluded (Expired) Exc…" at bounding box center [240, 65] width 47 height 9
click at [233, 67] on select "Choose an option... Pending Applied Excluded (Questions) Excluded (Expired) Exc…" at bounding box center [240, 65] width 47 height 9
click at [217, 61] on select "Choose an option... Pending Applied Excluded (Questions) Excluded (Expired) Exc…" at bounding box center [240, 65] width 47 height 9
select select ""pending""
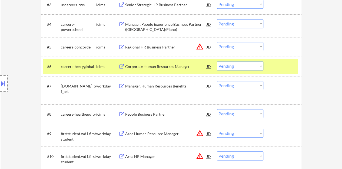
click at [269, 64] on div "#6 careers-berryglobal icims Corporate Human Resources Manager JD warning_amber…" at bounding box center [170, 66] width 255 height 15
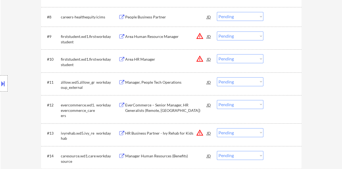
scroll to position [334, 0]
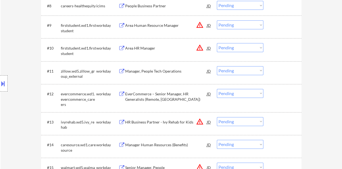
click at [178, 73] on div "Manager, People Tech Operations" at bounding box center [166, 70] width 82 height 5
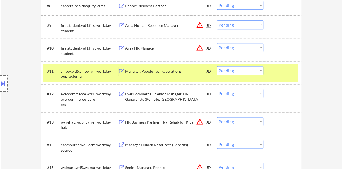
click at [231, 66] on select "Choose an option... Pending Applied Excluded (Questions) Excluded (Expired) Exc…" at bounding box center [240, 70] width 47 height 9
click at [217, 66] on select "Choose an option... Pending Applied Excluded (Questions) Excluded (Expired) Exc…" at bounding box center [240, 70] width 47 height 9
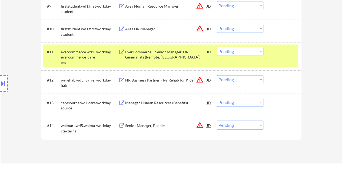
scroll to position [361, 0]
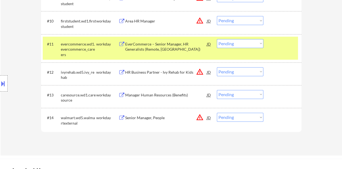
click at [280, 52] on div "#11 evercommerce.wd1.evercommerce_careers workday EverCommerce – Senior Manager…" at bounding box center [170, 48] width 255 height 23
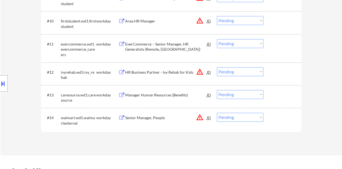
click at [150, 52] on div "#11 evercommerce.wd1.evercommerce_careers workday EverCommerce – Senior Manager…" at bounding box center [170, 48] width 255 height 23
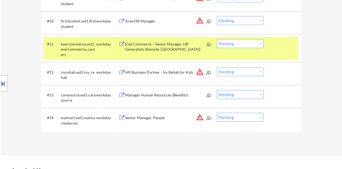
click at [177, 39] on div "EverCommerce – Senior Manager, HR Generalists (Remote, [GEOGRAPHIC_DATA])" at bounding box center [166, 45] width 82 height 13
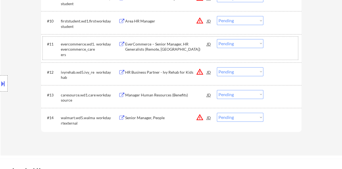
click at [278, 51] on div "#11 evercommerce.wd1.evercommerce_careers workday EverCommerce – Senior Manager…" at bounding box center [170, 48] width 255 height 23
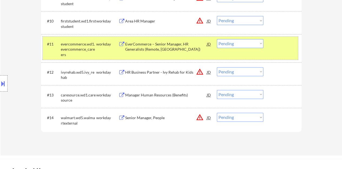
click at [237, 42] on select "Choose an option... Pending Applied Excluded (Questions) Excluded (Expired) Exc…" at bounding box center [240, 43] width 47 height 9
click at [217, 39] on select "Choose an option... Pending Applied Excluded (Questions) Excluded (Expired) Exc…" at bounding box center [240, 43] width 47 height 9
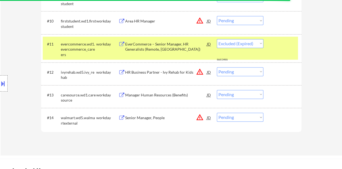
select select ""pending""
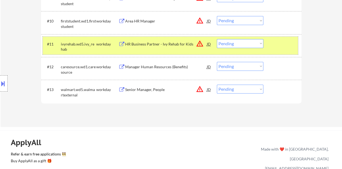
drag, startPoint x: 289, startPoint y: 45, endPoint x: 263, endPoint y: 46, distance: 26.5
click at [289, 45] on div at bounding box center [283, 44] width 24 height 10
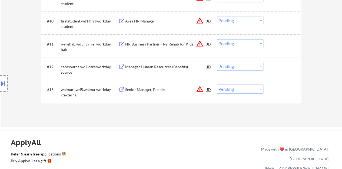
click at [177, 69] on div "Manager Human Resources (Benefits)" at bounding box center [166, 66] width 82 height 5
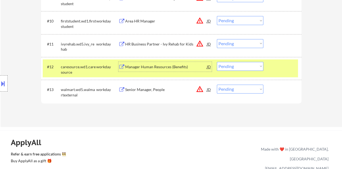
click at [247, 67] on select "Choose an option... Pending Applied Excluded (Questions) Excluded (Expired) Exc…" at bounding box center [240, 66] width 47 height 9
click at [217, 62] on select "Choose an option... Pending Applied Excluded (Questions) Excluded (Expired) Exc…" at bounding box center [240, 66] width 47 height 9
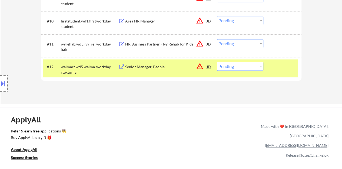
click at [154, 64] on div "Senior Manager, People" at bounding box center [166, 66] width 82 height 5
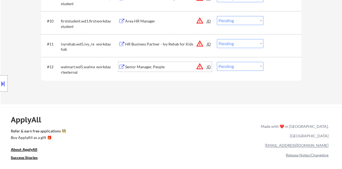
click at [269, 60] on div "#12 walmart.wd5.walmartexternal workday Senior Manager, People JD warning_amber…" at bounding box center [170, 68] width 255 height 18
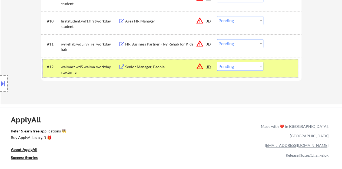
drag, startPoint x: 225, startPoint y: 61, endPoint x: 236, endPoint y: 87, distance: 28.2
click at [226, 62] on div "#12 walmart.wd5.walmartexternal workday Senior Manager, People JD warning_amber…" at bounding box center [170, 68] width 255 height 18
click at [227, 63] on select "Choose an option... Pending Applied Excluded (Questions) Excluded (Expired) Exc…" at bounding box center [240, 66] width 47 height 9
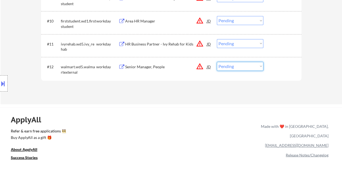
select select ""excluded__bad_match_""
click at [217, 62] on select "Choose an option... Pending Applied Excluded (Questions) Excluded (Expired) Exc…" at bounding box center [240, 66] width 47 height 9
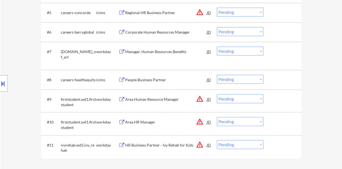
scroll to position [253, 0]
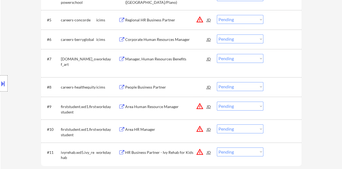
click at [142, 60] on div "Manager, Human Resources Benefits" at bounding box center [166, 58] width 82 height 5
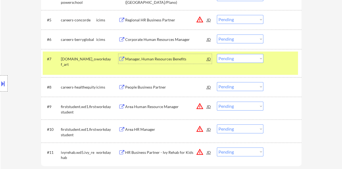
click at [237, 57] on select "Choose an option... Pending Applied Excluded (Questions) Excluded (Expired) Exc…" at bounding box center [240, 58] width 47 height 9
click at [217, 54] on select "Choose an option... Pending Applied Excluded (Questions) Excluded (Expired) Exc…" at bounding box center [240, 58] width 47 height 9
select select ""pending""
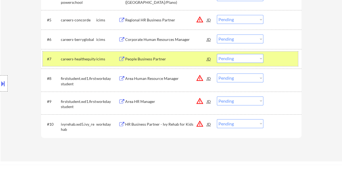
click at [276, 56] on div at bounding box center [283, 59] width 24 height 10
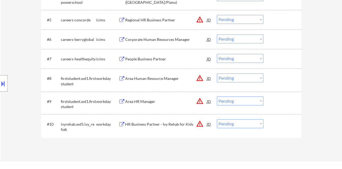
click at [144, 78] on div "Area Human Resource Manager" at bounding box center [166, 78] width 82 height 5
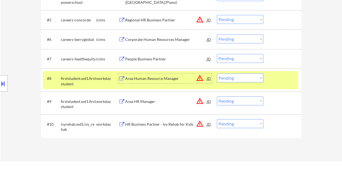
click at [242, 75] on select "Choose an option... Pending Applied Excluded (Questions) Excluded (Expired) Exc…" at bounding box center [240, 77] width 47 height 9
click at [217, 73] on select "Choose an option... Pending Applied Excluded (Questions) Excluded (Expired) Exc…" at bounding box center [240, 77] width 47 height 9
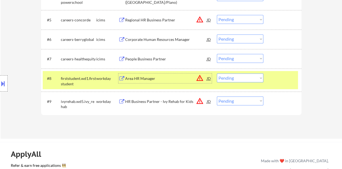
click at [137, 77] on div "Area HR Manager" at bounding box center [166, 78] width 82 height 5
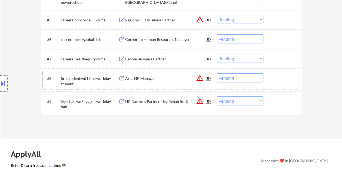
click at [286, 84] on div "#8 firststudent.wd1.firststudent workday Area HR Manager JD warning_amber Choos…" at bounding box center [170, 80] width 255 height 18
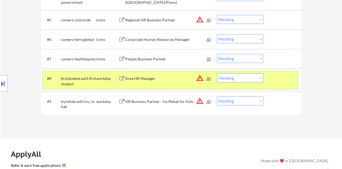
click at [235, 77] on select "Choose an option... Pending Applied Excluded (Questions) Excluded (Expired) Exc…" at bounding box center [240, 77] width 47 height 9
click at [217, 73] on select "Choose an option... Pending Applied Excluded (Questions) Excluded (Expired) Exc…" at bounding box center [240, 77] width 47 height 9
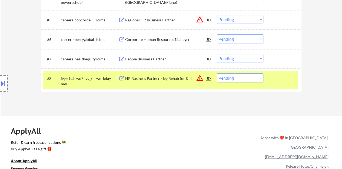
click at [133, 74] on div "HR Business Partner - Ivy Rehab for Kids" at bounding box center [166, 78] width 82 height 10
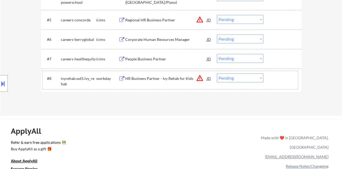
click at [283, 77] on div at bounding box center [283, 78] width 24 height 10
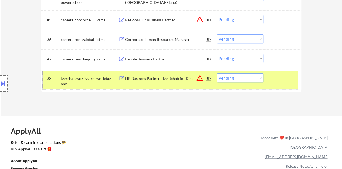
click at [235, 84] on div "#8 ivyrehab.wd5.ivy_rehab workday HR Business Partner - Ivy Rehab for Kids JD w…" at bounding box center [170, 80] width 255 height 18
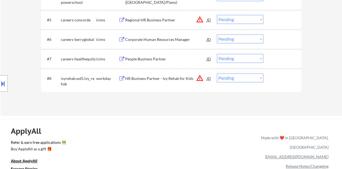
click at [233, 81] on select "Choose an option... Pending Applied Excluded (Questions) Excluded (Expired) Exc…" at bounding box center [240, 77] width 47 height 9
select select ""excluded__expired_""
click at [217, 73] on select "Choose an option... Pending Applied Excluded (Questions) Excluded (Expired) Exc…" at bounding box center [240, 77] width 47 height 9
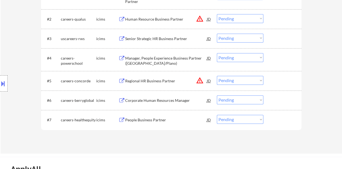
scroll to position [199, 0]
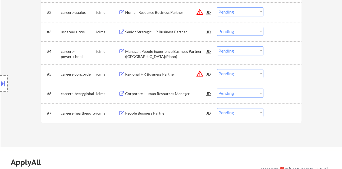
click at [144, 13] on div "Human Resource Business Partner" at bounding box center [166, 12] width 82 height 5
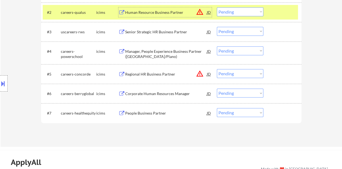
click at [226, 12] on select "Choose an option... Pending Applied Excluded (Questions) Excluded (Expired) Exc…" at bounding box center [240, 11] width 47 height 9
click at [217, 7] on select "Choose an option... Pending Applied Excluded (Questions) Excluded (Expired) Exc…" at bounding box center [240, 11] width 47 height 9
select select ""pending""
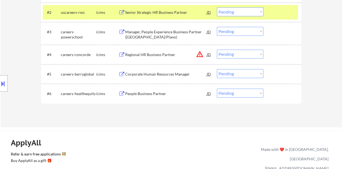
click at [279, 16] on div at bounding box center [283, 12] width 24 height 10
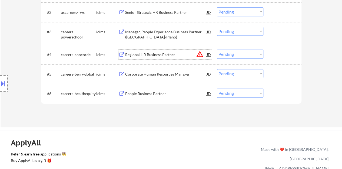
click at [139, 55] on div "Regional HR Business Partner" at bounding box center [166, 54] width 82 height 5
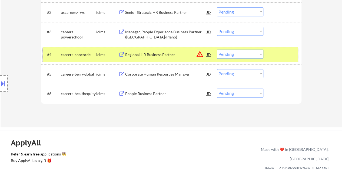
click at [229, 49] on div "#4 careers-concorde icims Regional HR Business Partner JD warning_amber Choose …" at bounding box center [170, 54] width 255 height 15
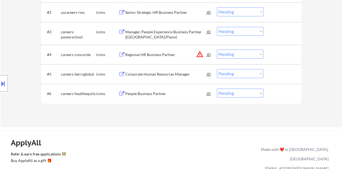
click at [231, 52] on select "Choose an option... Pending Applied Excluded (Questions) Excluded (Expired) Exc…" at bounding box center [240, 53] width 47 height 9
click at [217, 49] on select "Choose an option... Pending Applied Excluded (Questions) Excluded (Expired) Exc…" at bounding box center [240, 53] width 47 height 9
select select ""pending""
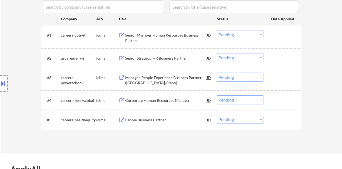
scroll to position [145, 0]
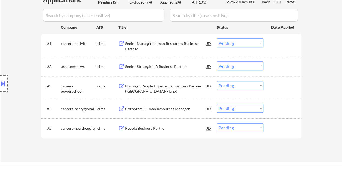
click at [161, 42] on div "Senior Manager Human Resources Business Partner" at bounding box center [166, 46] width 82 height 11
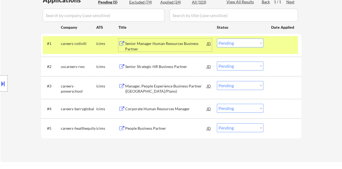
click at [226, 43] on select "Choose an option... Pending Applied Excluded (Questions) Excluded (Expired) Exc…" at bounding box center [240, 42] width 47 height 9
click at [217, 38] on select "Choose an option... Pending Applied Excluded (Questions) Excluded (Expired) Exc…" at bounding box center [240, 42] width 47 height 9
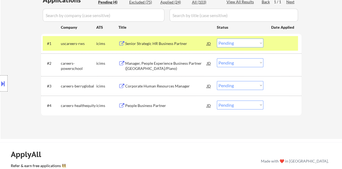
click at [174, 43] on div "Senior Strategic HR Business Partner" at bounding box center [166, 43] width 82 height 5
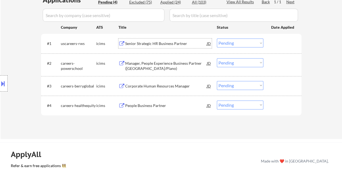
click at [270, 43] on div "#1 uscareers-rws icims Senior Strategic HR Business Partner JD warning_amber Ch…" at bounding box center [170, 43] width 255 height 15
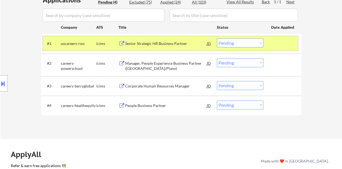
click at [231, 38] on div "#1 uscareers-rws icims Senior Strategic HR Business Partner JD warning_amber Ch…" at bounding box center [170, 43] width 255 height 15
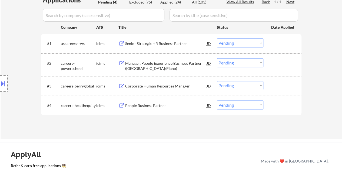
click at [235, 44] on select "Choose an option... Pending Applied Excluded (Questions) Excluded (Expired) Exc…" at bounding box center [240, 42] width 47 height 9
click at [217, 38] on select "Choose an option... Pending Applied Excluded (Questions) Excluded (Expired) Exc…" at bounding box center [240, 42] width 47 height 9
select select ""pending""
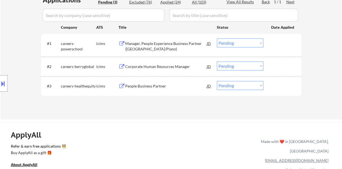
click at [147, 89] on div "People Business Partner" at bounding box center [166, 86] width 82 height 10
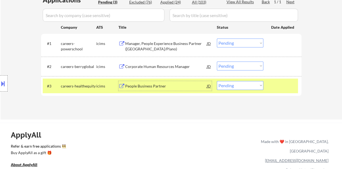
click at [240, 79] on div "#3 careers-healthequity icims People Business Partner JD warning_amber Choose a…" at bounding box center [170, 85] width 255 height 15
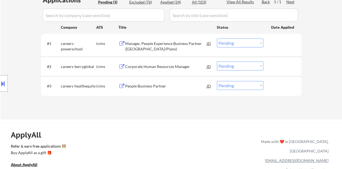
click at [242, 83] on select "Choose an option... Pending Applied Excluded (Questions) Excluded (Expired) Exc…" at bounding box center [240, 85] width 47 height 9
select select ""excluded__expired_""
click at [217, 81] on select "Choose an option... Pending Applied Excluded (Questions) Excluded (Expired) Exc…" at bounding box center [240, 85] width 47 height 9
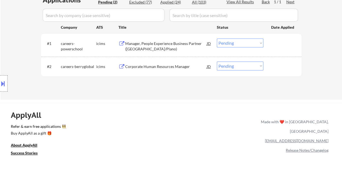
click at [168, 65] on div "Corporate Human Resources Manager" at bounding box center [166, 66] width 82 height 5
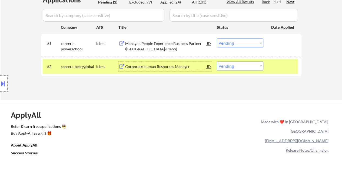
click at [248, 69] on select "Choose an option... Pending Applied Excluded (Questions) Excluded (Expired) Exc…" at bounding box center [240, 65] width 47 height 9
select select ""excluded__expired_""
click at [217, 61] on select "Choose an option... Pending Applied Excluded (Questions) Excluded (Expired) Exc…" at bounding box center [240, 65] width 47 height 9
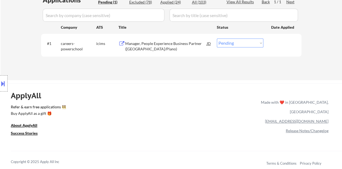
click at [127, 47] on div "Manager, People Experience Business Partner ([GEOGRAPHIC_DATA]/Plano)" at bounding box center [166, 46] width 82 height 11
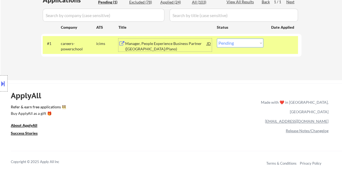
click at [228, 47] on div "#1 careers-powerschool icims Manager, People Experience Business Partner ([GEOG…" at bounding box center [170, 45] width 255 height 18
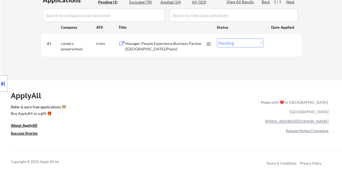
click at [226, 44] on select "Choose an option... Pending Applied Excluded (Questions) Excluded (Expired) Exc…" at bounding box center [240, 42] width 47 height 9
select select ""applied""
click at [217, 38] on select "Choose an option... Pending Applied Excluded (Questions) Excluded (Expired) Exc…" at bounding box center [240, 42] width 47 height 9
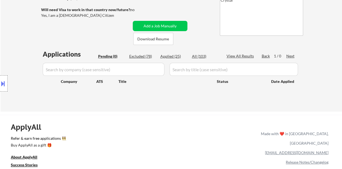
scroll to position [37, 0]
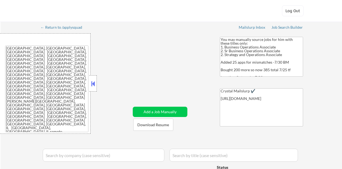
select select ""applied""
select select ""pending""
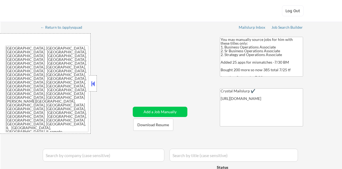
select select ""pending""
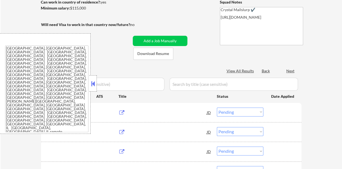
scroll to position [81, 0]
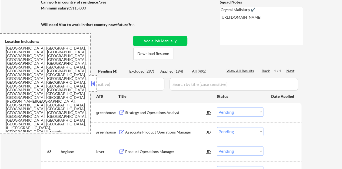
click at [93, 81] on button at bounding box center [93, 84] width 6 height 8
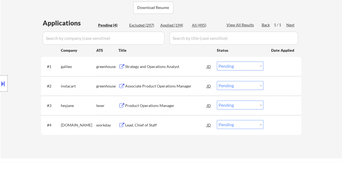
scroll to position [135, 0]
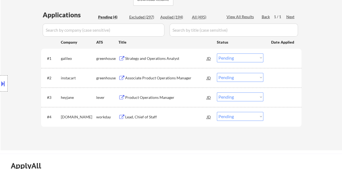
click at [149, 58] on div "Strategy and Operations Analyst" at bounding box center [166, 58] width 82 height 5
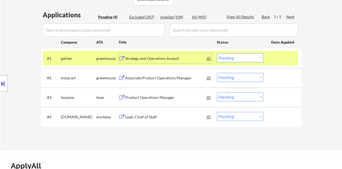
click at [240, 59] on select "Choose an option... Pending Applied Excluded (Questions) Excluded (Expired) Exc…" at bounding box center [240, 57] width 47 height 9
click at [217, 53] on select "Choose an option... Pending Applied Excluded (Questions) Excluded (Expired) Exc…" at bounding box center [240, 57] width 47 height 9
select select ""pending""
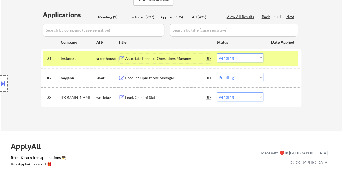
click at [172, 60] on div "Associate Product Operations Manager" at bounding box center [166, 58] width 82 height 5
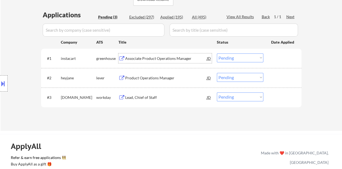
click at [280, 62] on div at bounding box center [283, 58] width 24 height 10
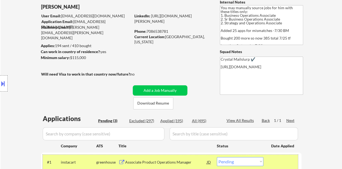
scroll to position [25, 0]
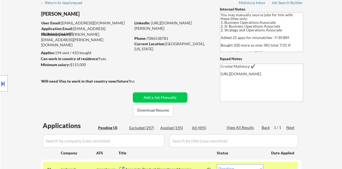
drag, startPoint x: 158, startPoint y: 32, endPoint x: 134, endPoint y: 27, distance: 24.4
click at [134, 27] on div "LinkedIn: https://www.linkedin.com/in/patrick-dowling-039b46152/" at bounding box center [172, 25] width 77 height 11
copy link "https://www.linkedin.com/in/patrick-dowling-039b46152/"
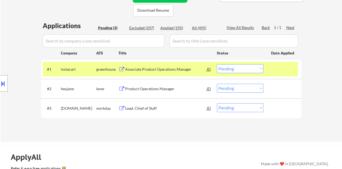
scroll to position [133, 0]
